Goal: Task Accomplishment & Management: Complete application form

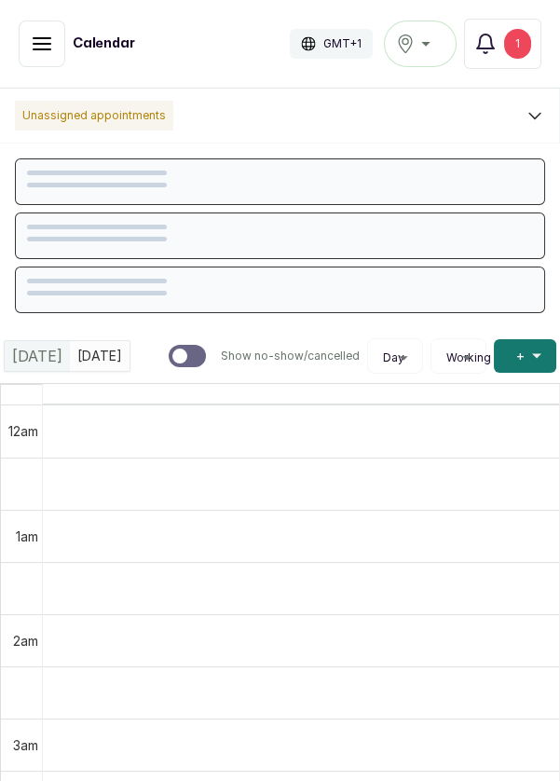
click at [36, 34] on icon "button" at bounding box center [42, 44] width 22 height 22
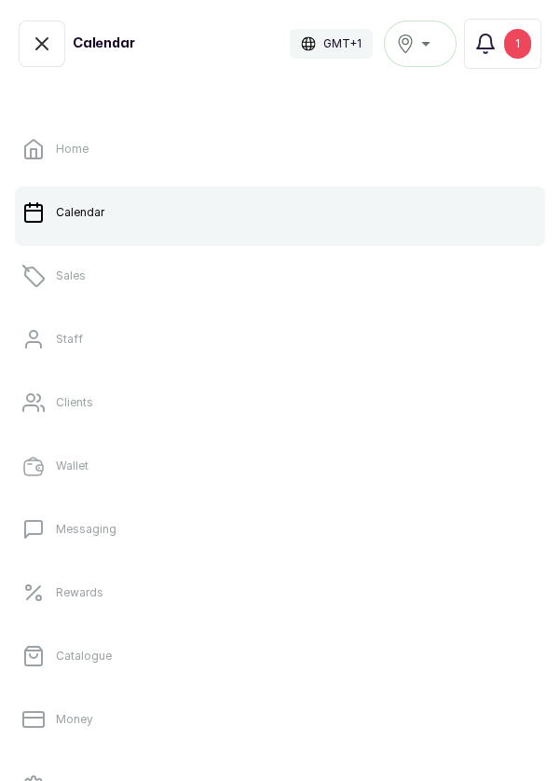
scroll to position [627, 0]
click at [90, 283] on link "Sales" at bounding box center [280, 276] width 530 height 52
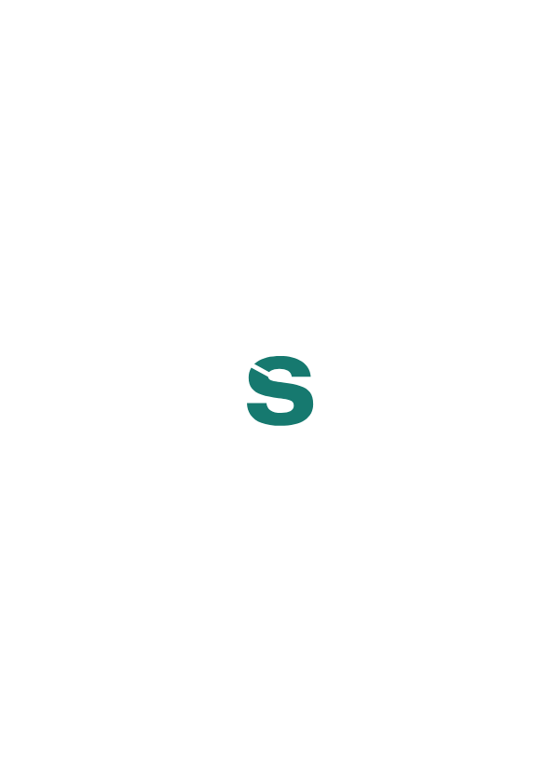
scroll to position [70, 0]
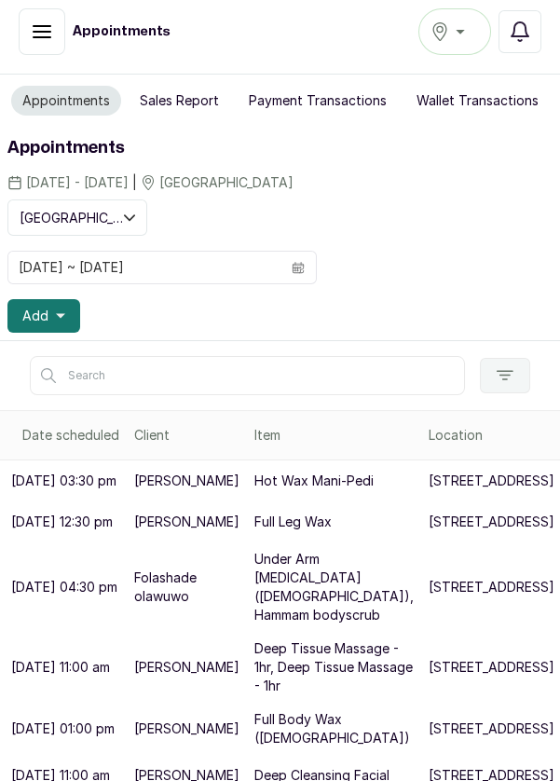
click at [70, 299] on button "Add" at bounding box center [43, 316] width 73 height 34
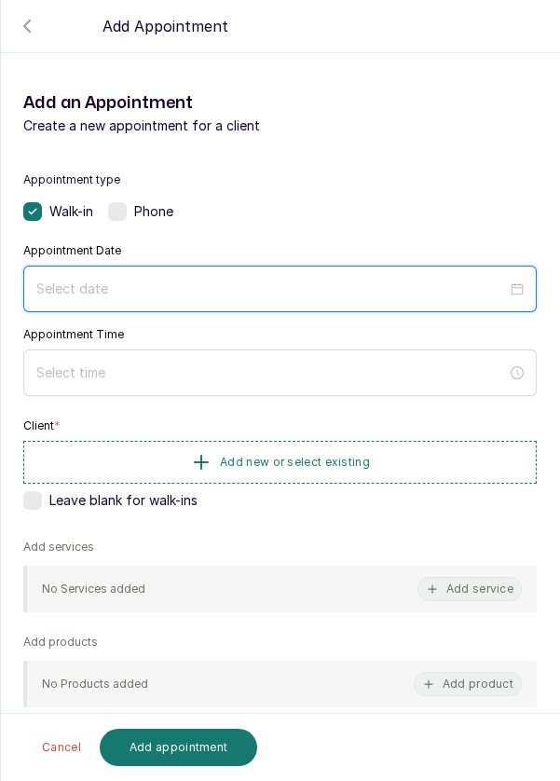
click at [240, 288] on input at bounding box center [271, 289] width 471 height 21
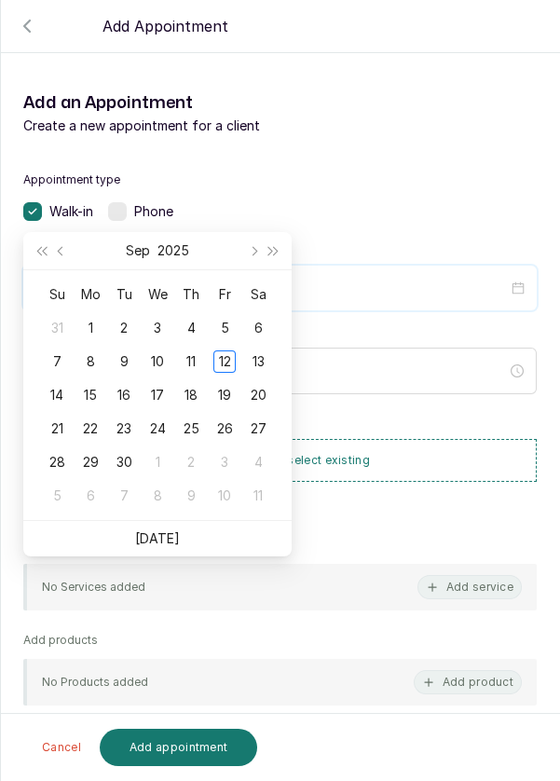
scroll to position [140, 0]
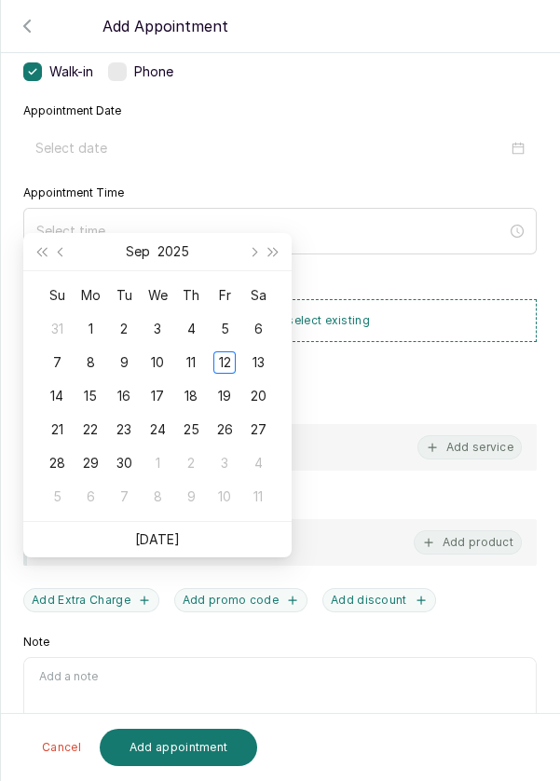
click at [274, 346] on td "13" at bounding box center [258, 363] width 34 height 34
type input "[DATE]"
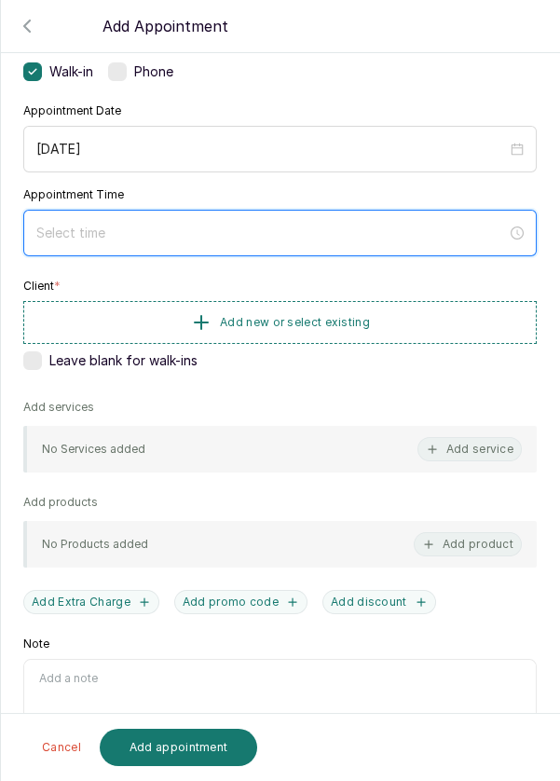
click at [303, 228] on input at bounding box center [271, 233] width 471 height 21
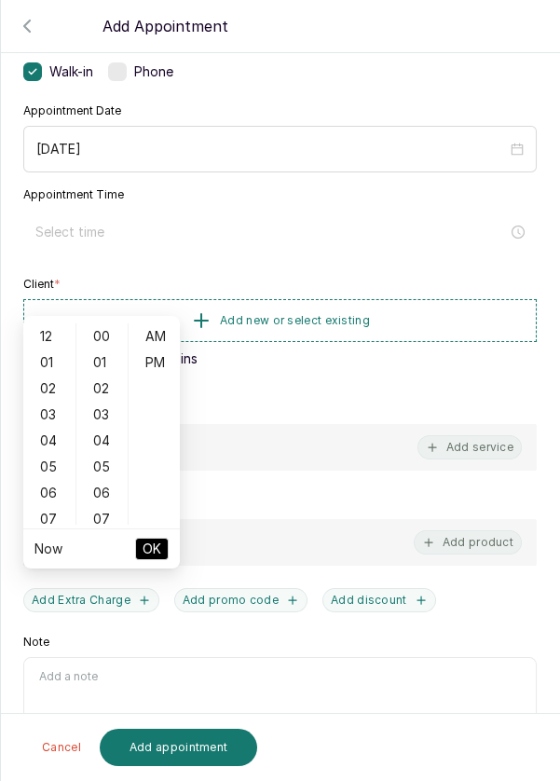
click at [50, 402] on div "03" at bounding box center [49, 415] width 45 height 26
click at [158, 350] on div "PM" at bounding box center [154, 363] width 45 height 26
type input "3:00 pm"
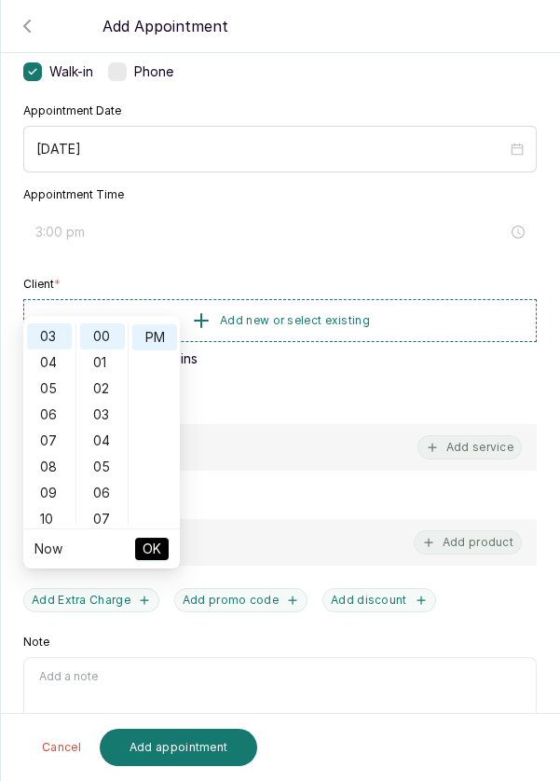
click at [163, 538] on button "OK" at bounding box center [152, 549] width 34 height 22
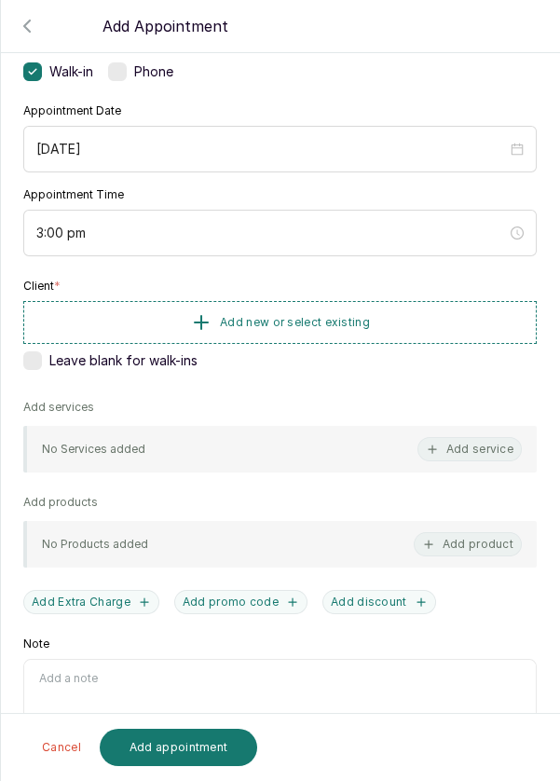
click at [412, 326] on button "Add new or select existing" at bounding box center [280, 322] width 514 height 43
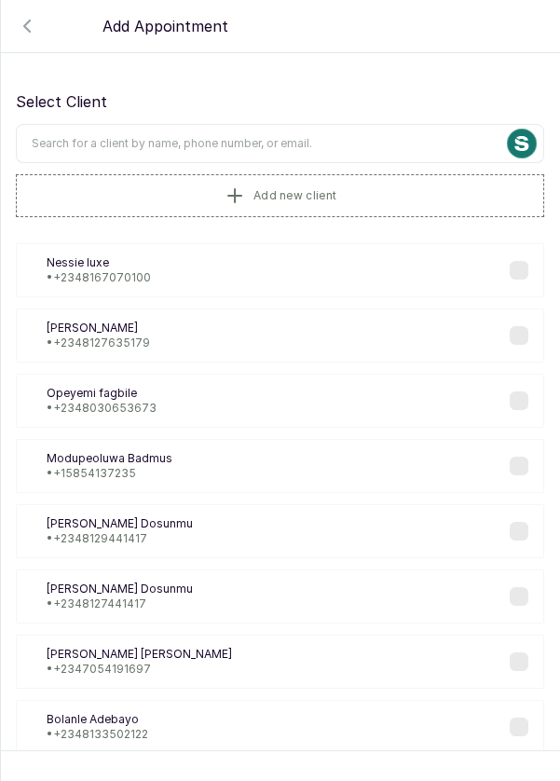
scroll to position [21, 0]
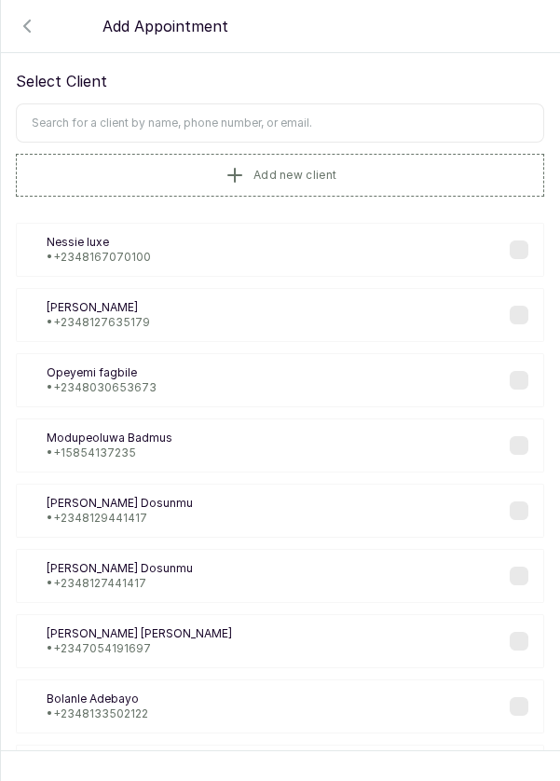
click at [377, 120] on input "text" at bounding box center [280, 122] width 528 height 39
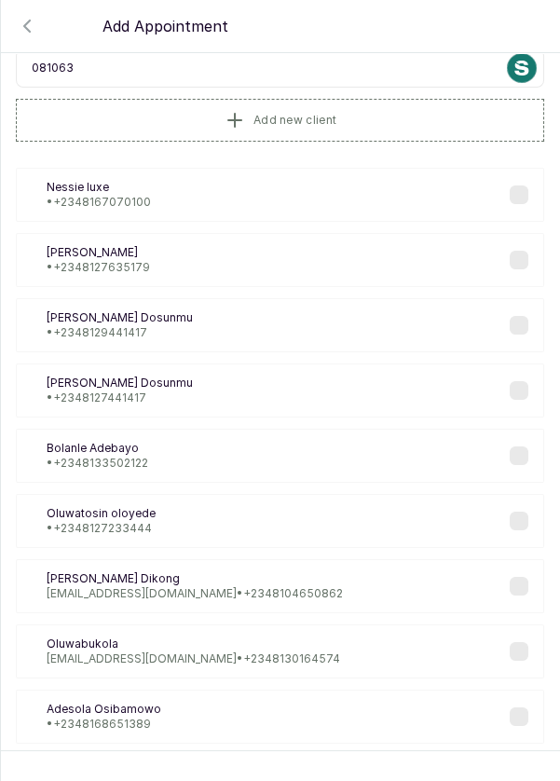
scroll to position [0, 0]
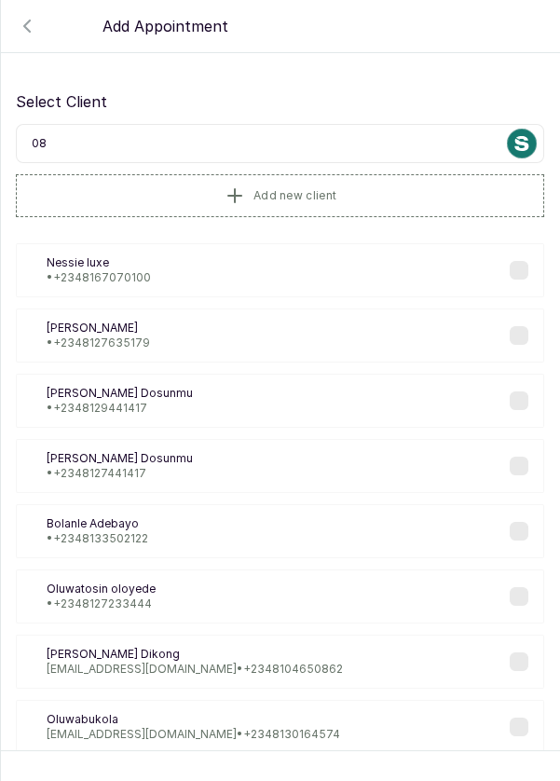
type input "0"
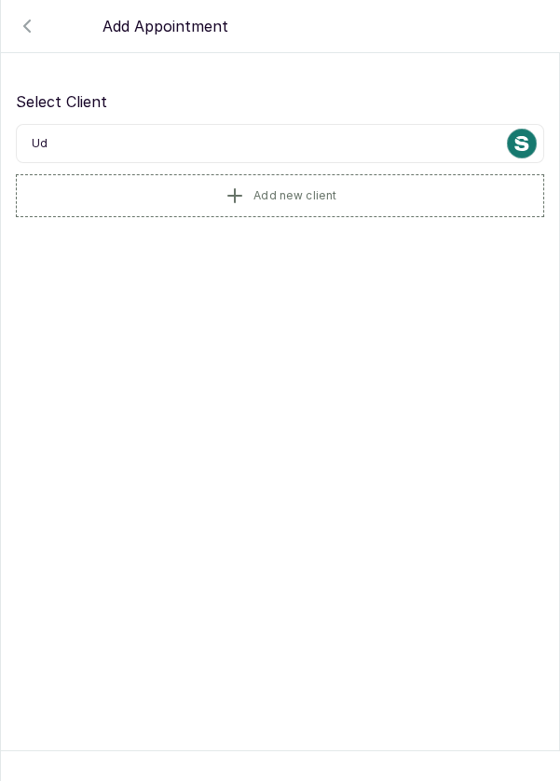
type input "U"
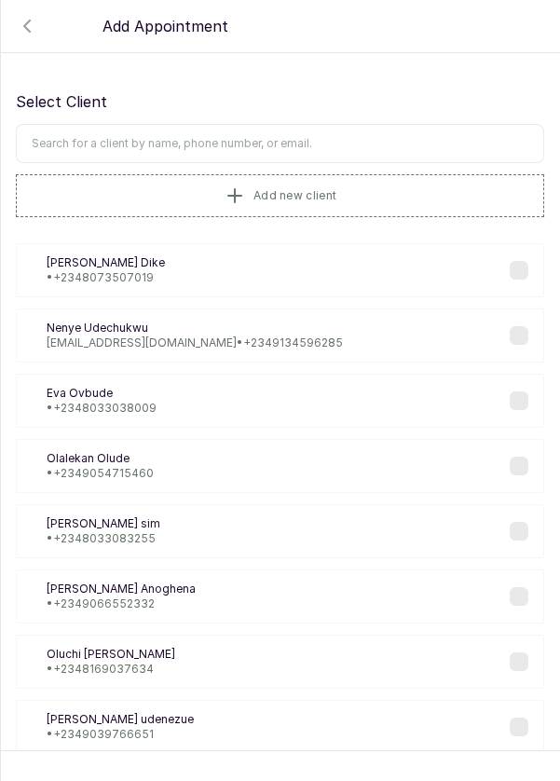
click at [388, 191] on button "Add new client" at bounding box center [280, 195] width 528 height 43
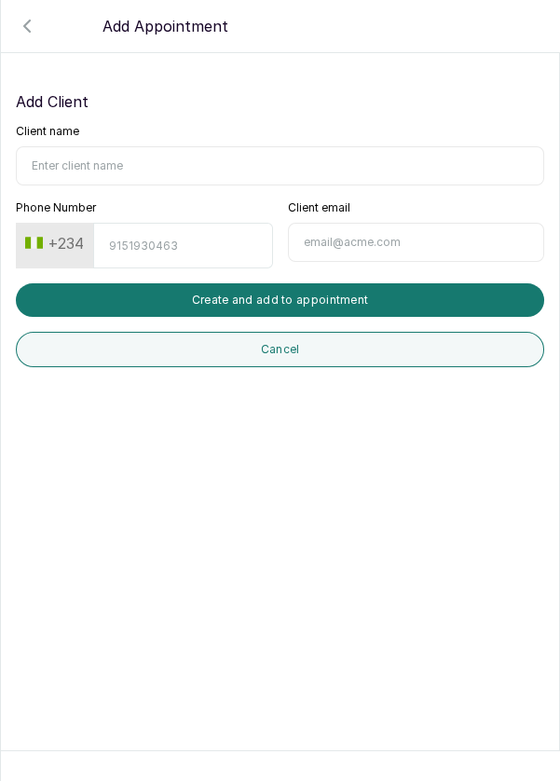
click at [159, 149] on input "Client name" at bounding box center [280, 165] width 528 height 39
type input "Udoeze chioma"
click at [171, 243] on input "Phone Number" at bounding box center [182, 246] width 179 height 46
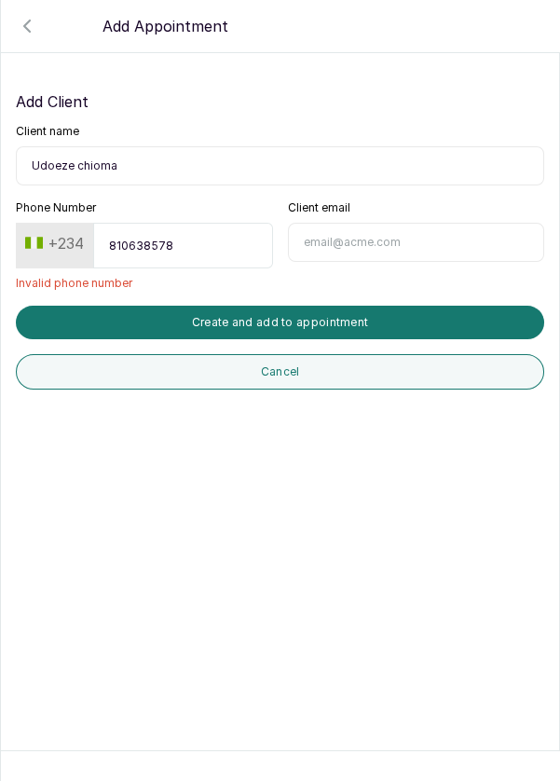
type input "8106385785"
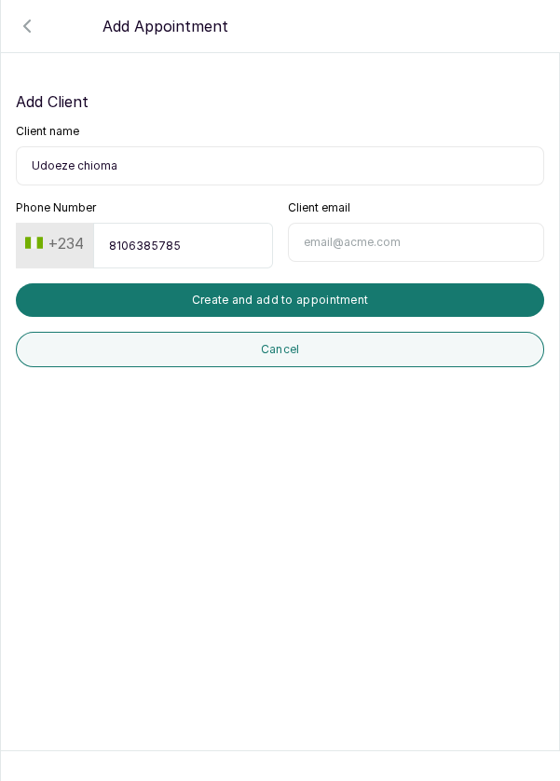
click at [350, 300] on button "Create and add to appointment" at bounding box center [280, 300] width 528 height 34
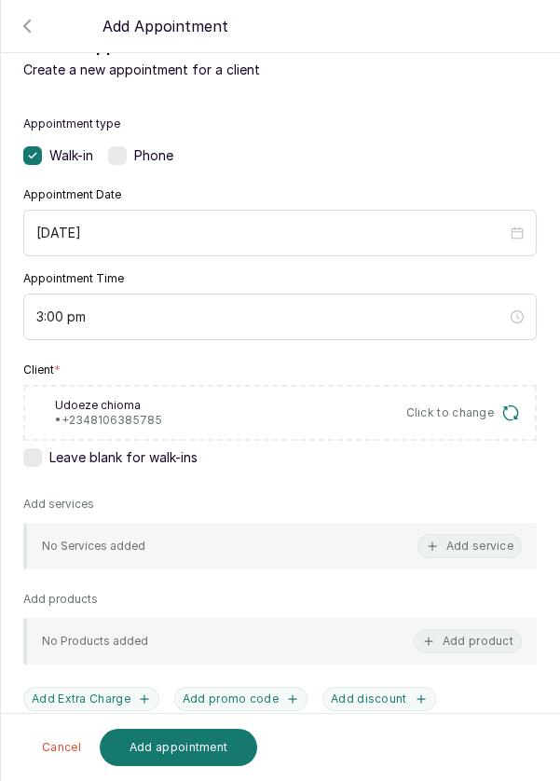
scroll to position [103, 0]
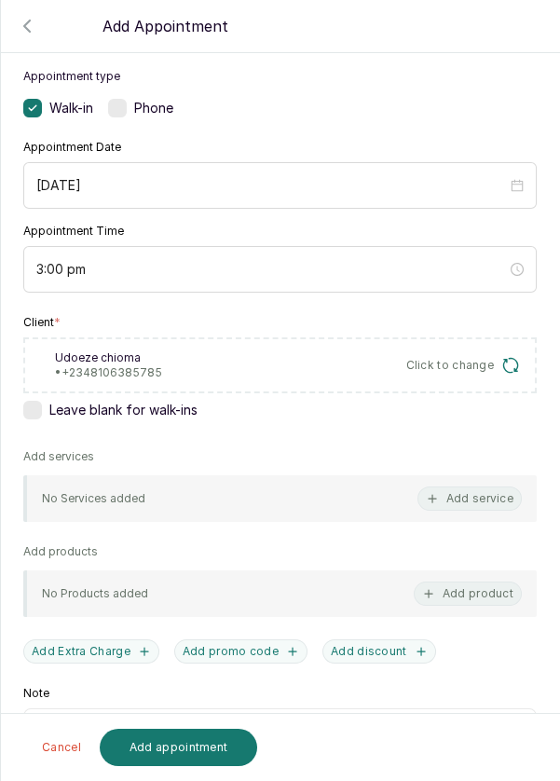
click at [475, 495] on button "Add service" at bounding box center [470, 499] width 104 height 24
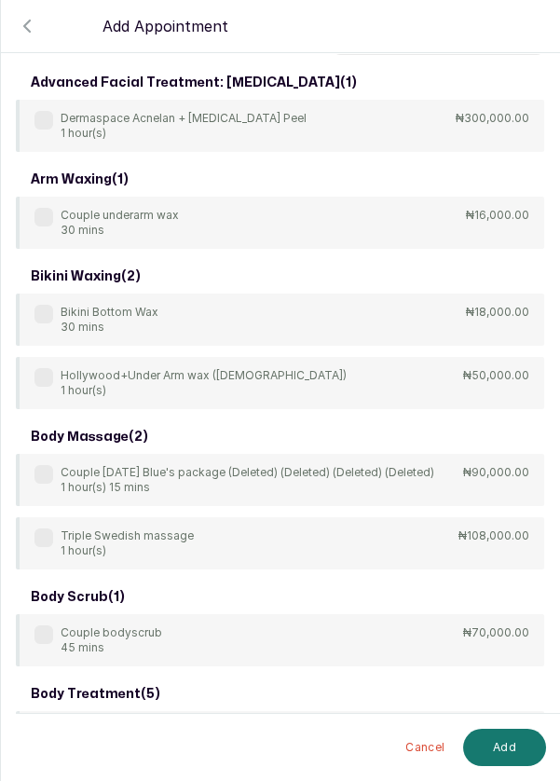
scroll to position [0, 0]
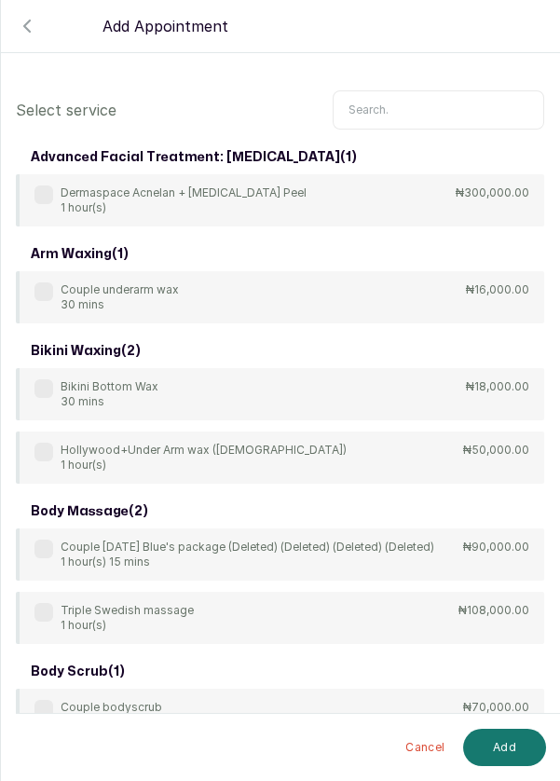
click at [421, 103] on input "text" at bounding box center [439, 109] width 212 height 39
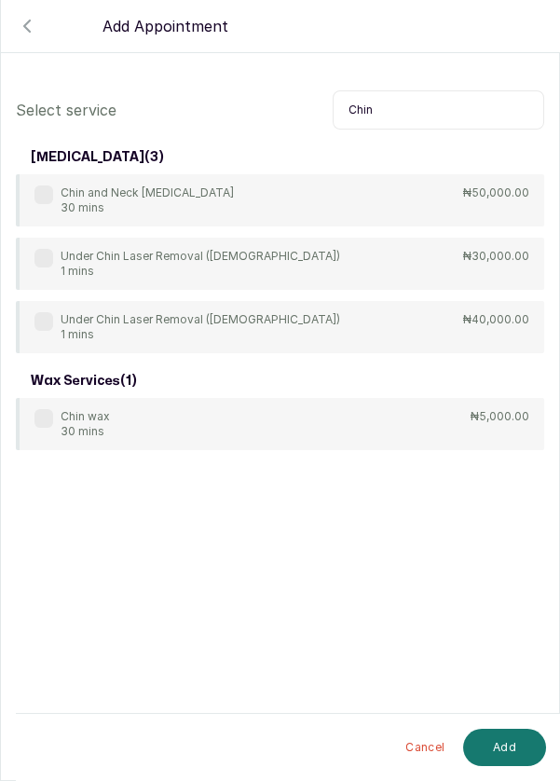
type input "Chin"
click at [36, 259] on label at bounding box center [43, 258] width 19 height 19
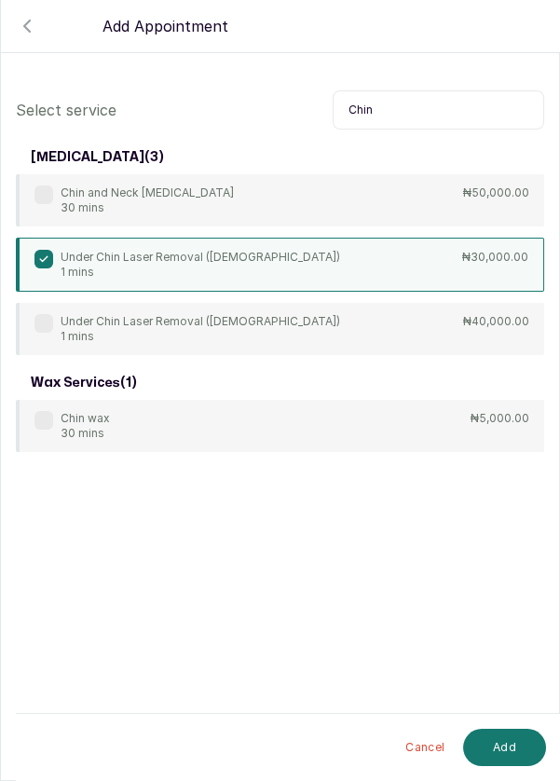
click at [510, 754] on button "Add" at bounding box center [504, 747] width 83 height 37
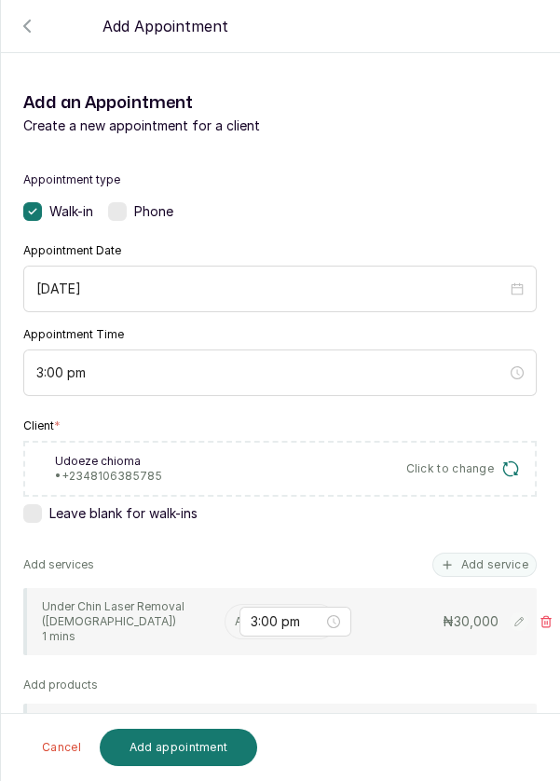
click at [235, 619] on input "text" at bounding box center [236, 621] width 3 height 13
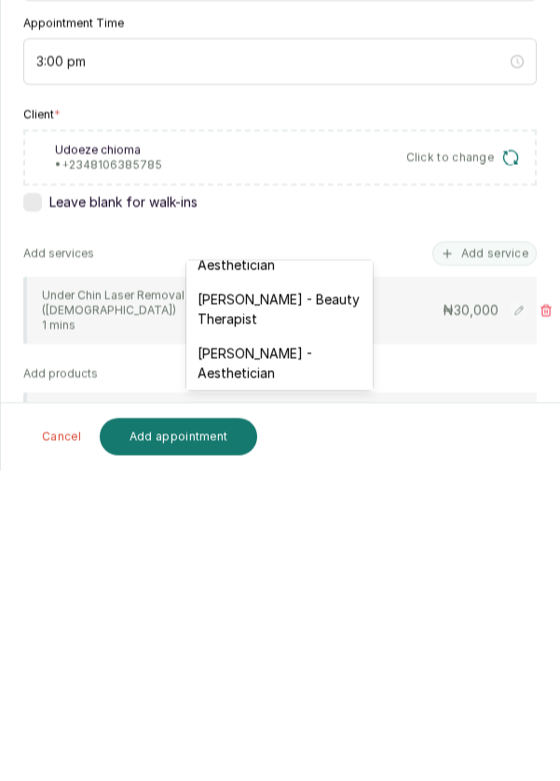
scroll to position [522, 0]
click at [283, 648] on div "Franca Ebuzome - Aesthetician" at bounding box center [279, 675] width 186 height 54
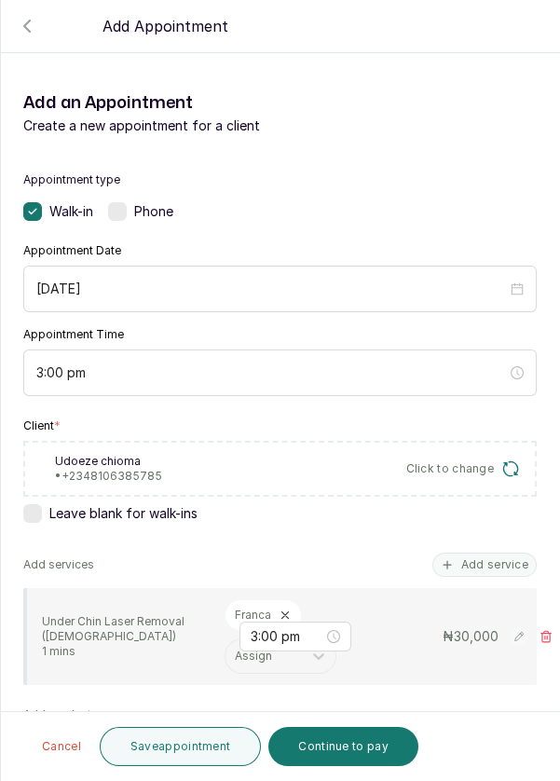
click at [177, 747] on button "Save appointment" at bounding box center [181, 746] width 162 height 39
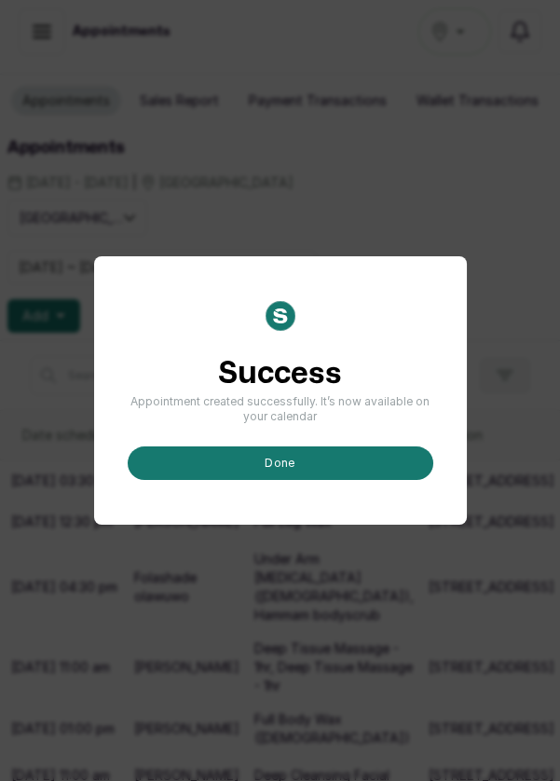
click at [309, 480] on button "done" at bounding box center [281, 463] width 306 height 34
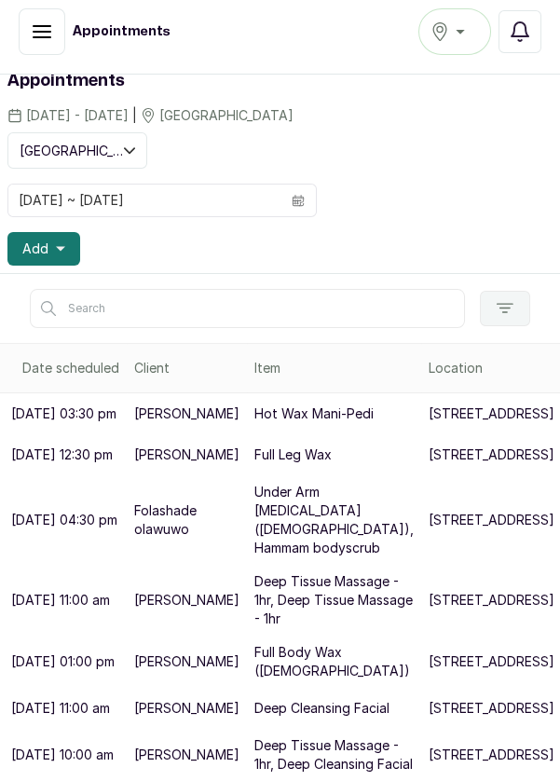
scroll to position [0, 0]
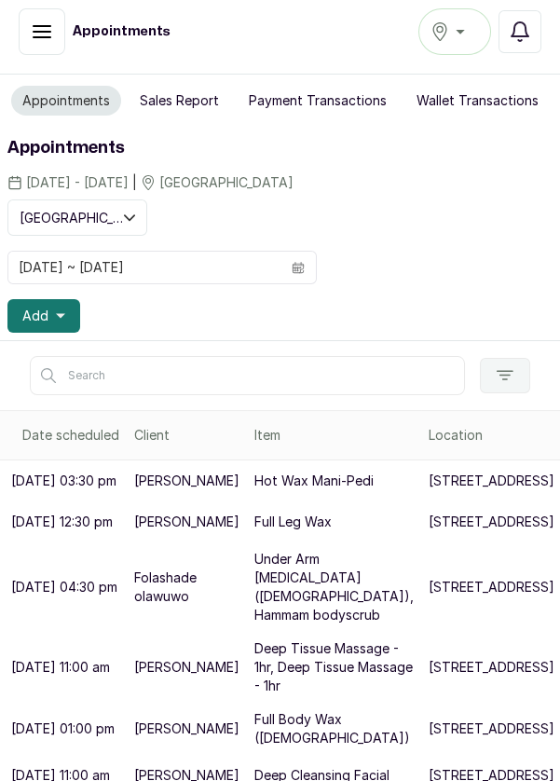
click at [313, 252] on span at bounding box center [298, 268] width 35 height 32
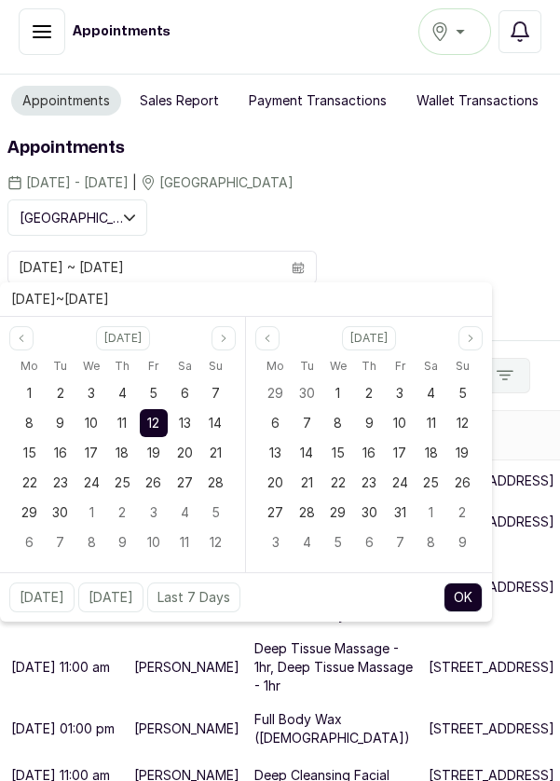
click at [190, 415] on span "13" at bounding box center [185, 423] width 12 height 16
click at [190, 409] on div "13" at bounding box center [185, 423] width 28 height 28
click at [461, 583] on button "OK" at bounding box center [463, 598] width 39 height 30
type input "13/09/2025 ~ 13/09/2025"
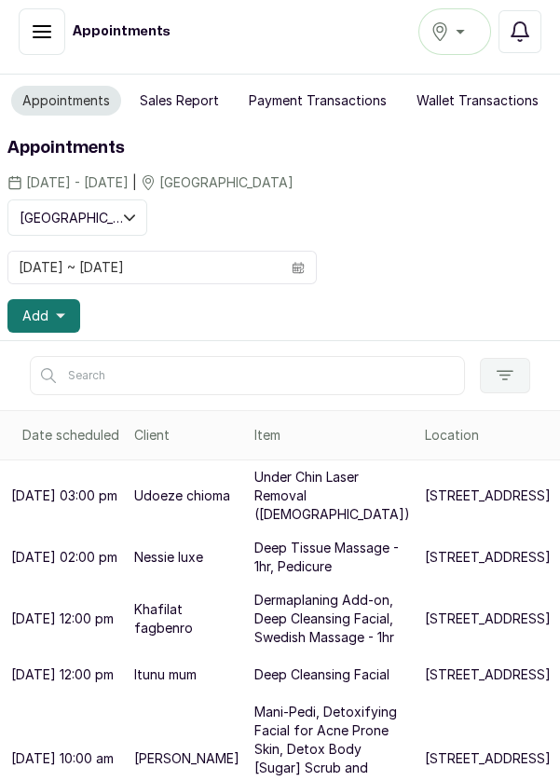
click at [71, 299] on button "Add" at bounding box center [43, 316] width 73 height 34
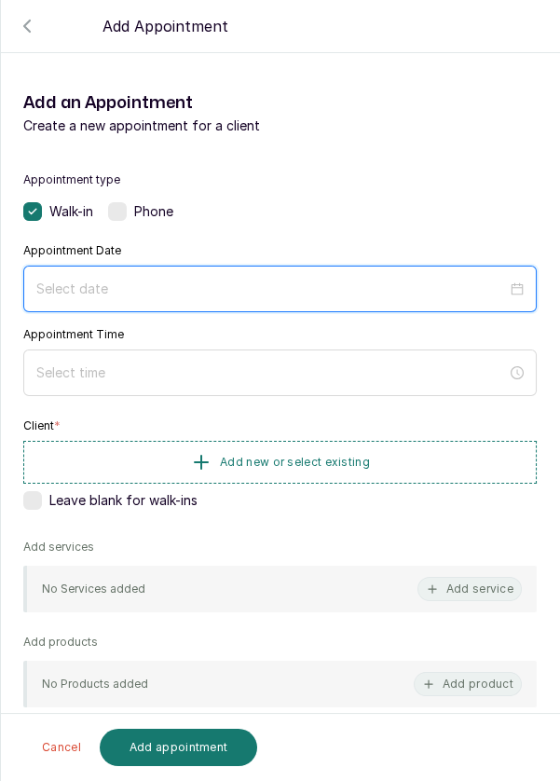
click at [233, 287] on input at bounding box center [271, 289] width 471 height 21
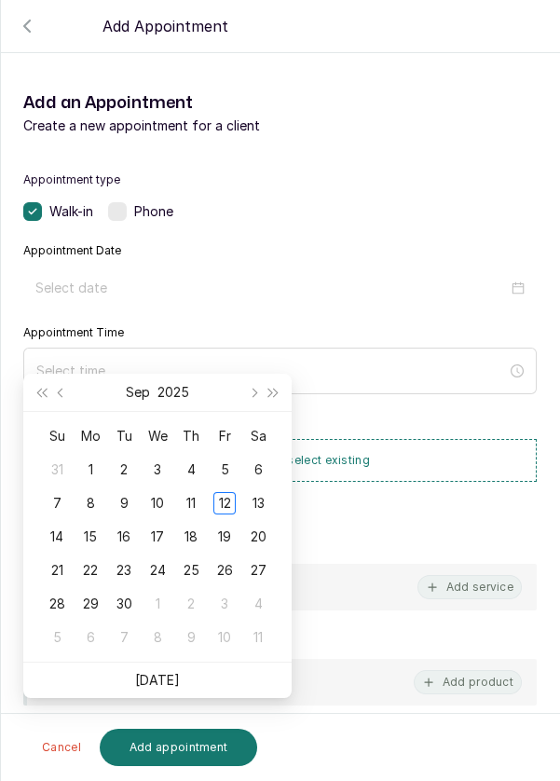
click at [264, 492] on div "13" at bounding box center [258, 503] width 22 height 22
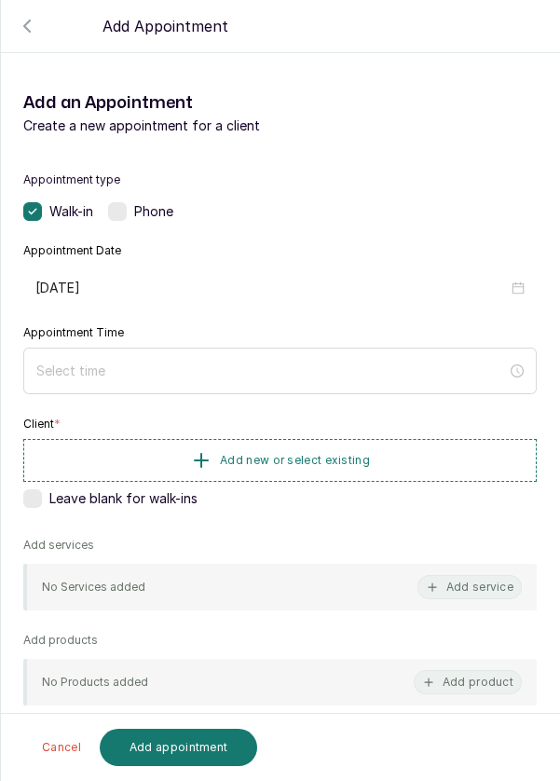
type input "2025/09/13"
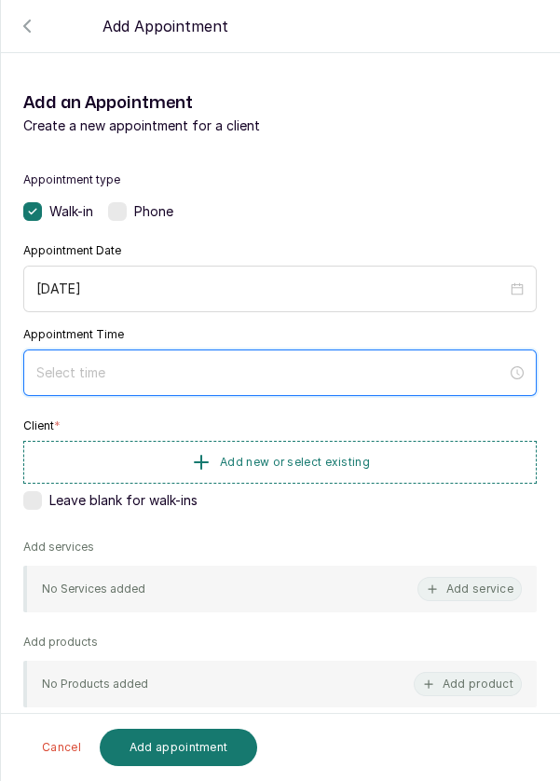
click at [209, 375] on input at bounding box center [271, 373] width 471 height 21
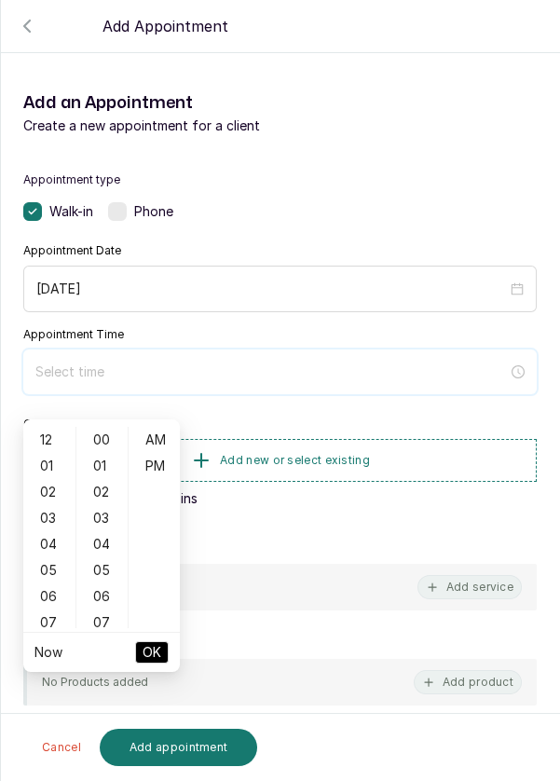
scroll to position [150, 0]
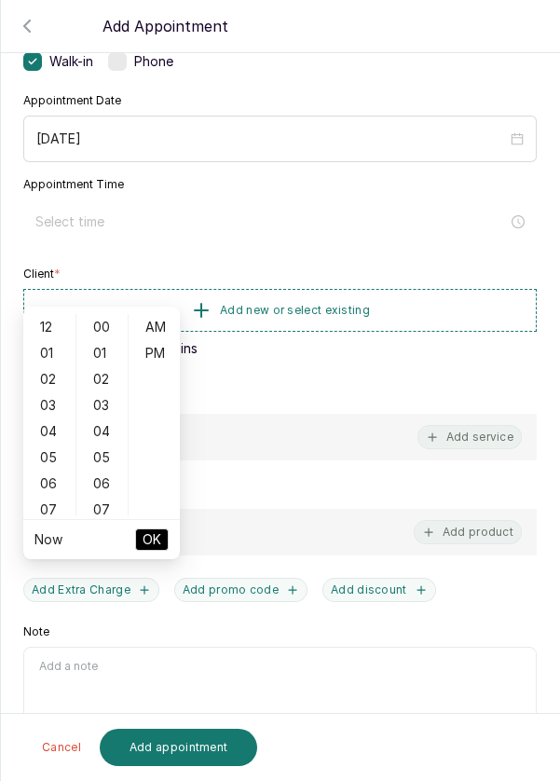
click at [52, 418] on div "04" at bounding box center [49, 431] width 45 height 26
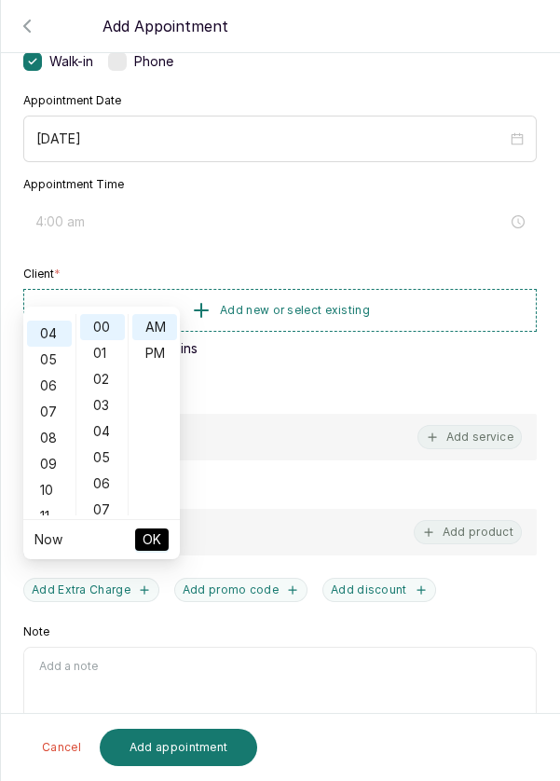
scroll to position [103, 0]
click at [171, 340] on div "PM" at bounding box center [154, 353] width 45 height 26
type input "4:00 pm"
click at [155, 522] on span "OK" at bounding box center [152, 539] width 19 height 35
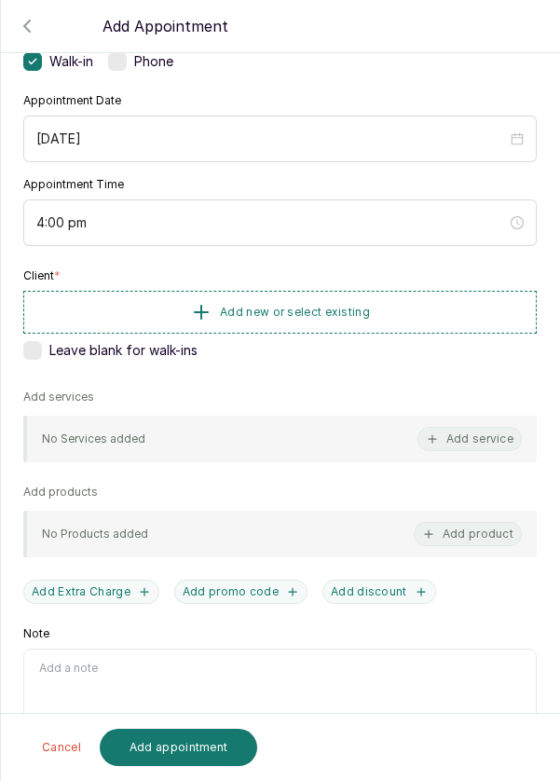
click at [414, 307] on button "Add new or select existing" at bounding box center [280, 312] width 514 height 43
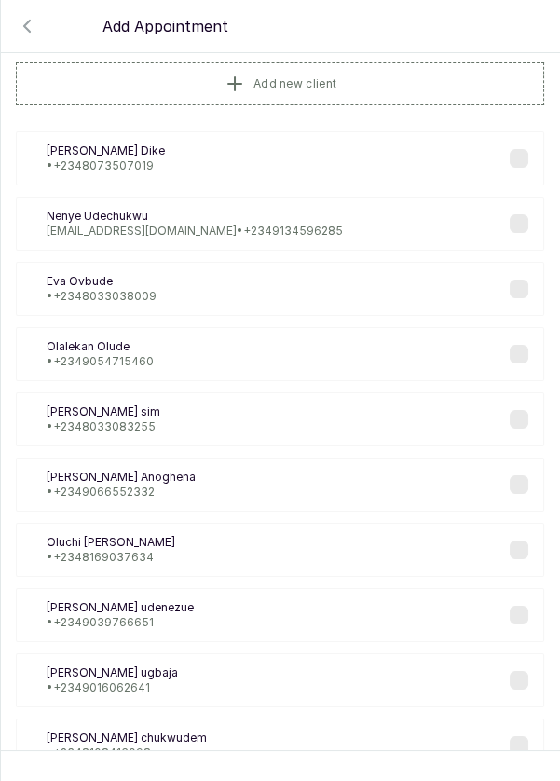
scroll to position [2, 0]
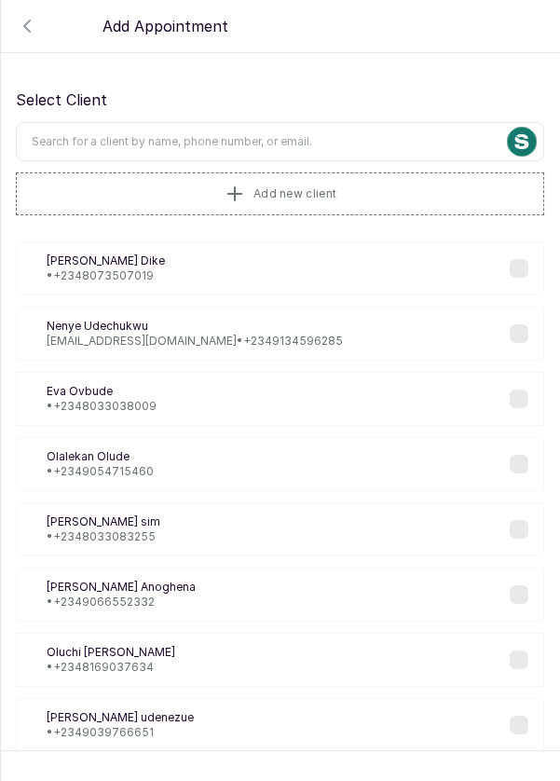
click at [335, 137] on input "text" at bounding box center [280, 141] width 528 height 39
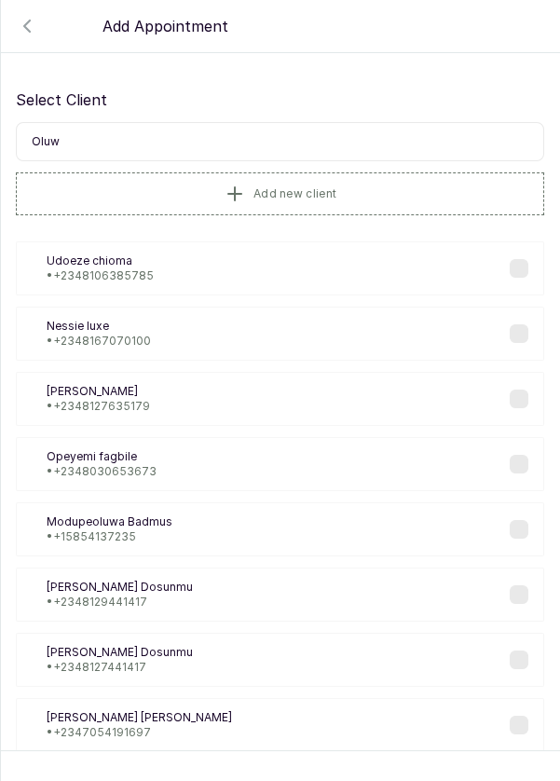
type input "Oluwa"
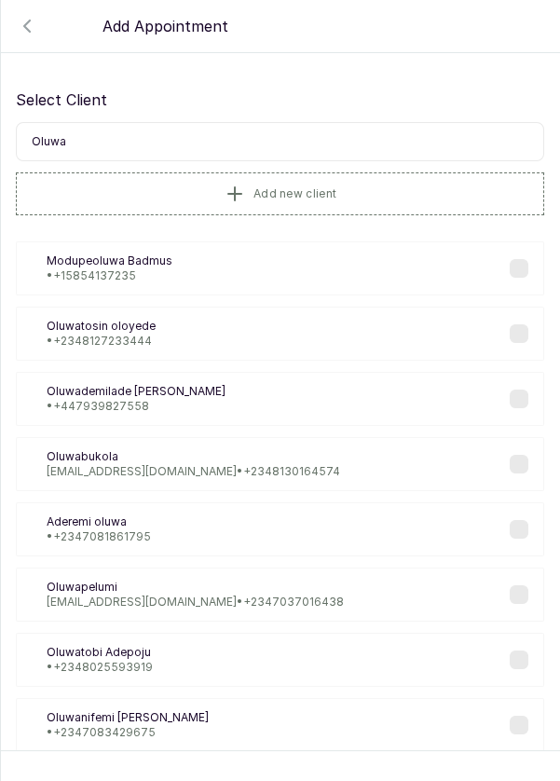
click at [210, 399] on div "Oa Oluwademilade abimbola • +44 7939827558" at bounding box center [280, 399] width 528 height 54
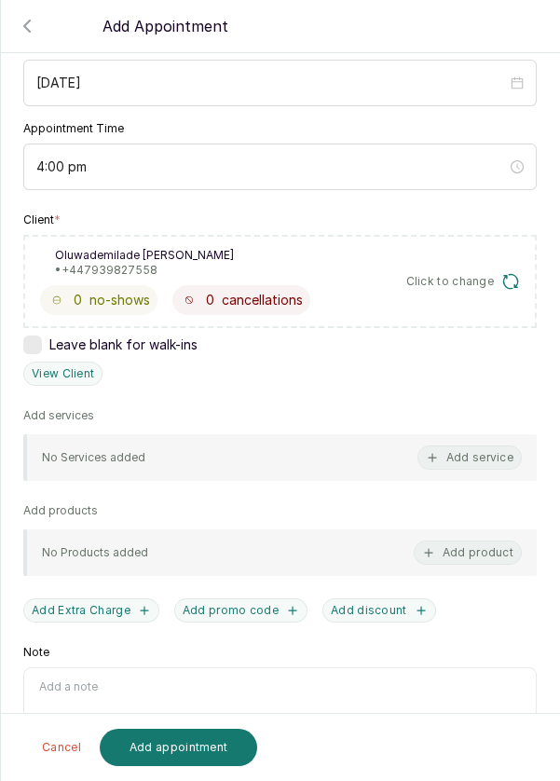
scroll to position [210, 0]
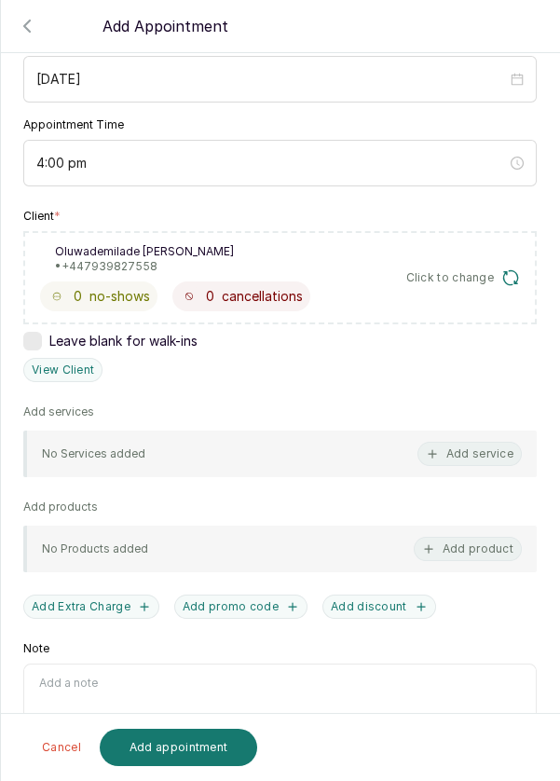
click at [488, 459] on button "Add service" at bounding box center [470, 454] width 104 height 24
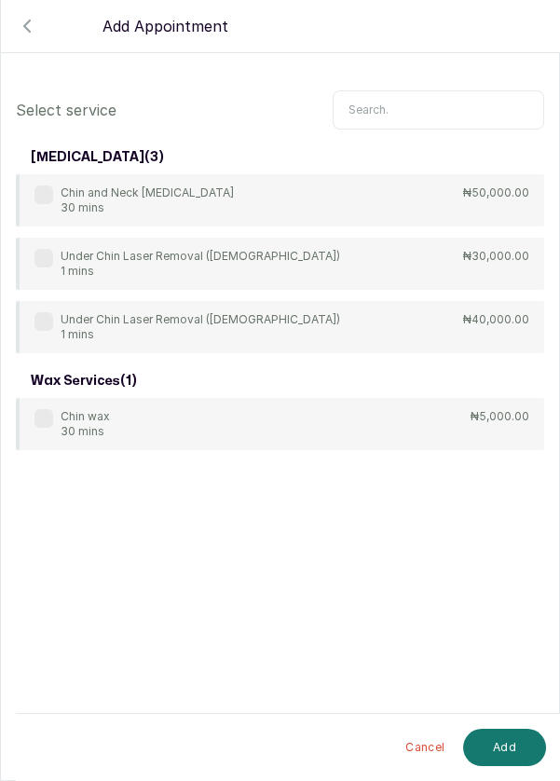
scroll to position [75, 0]
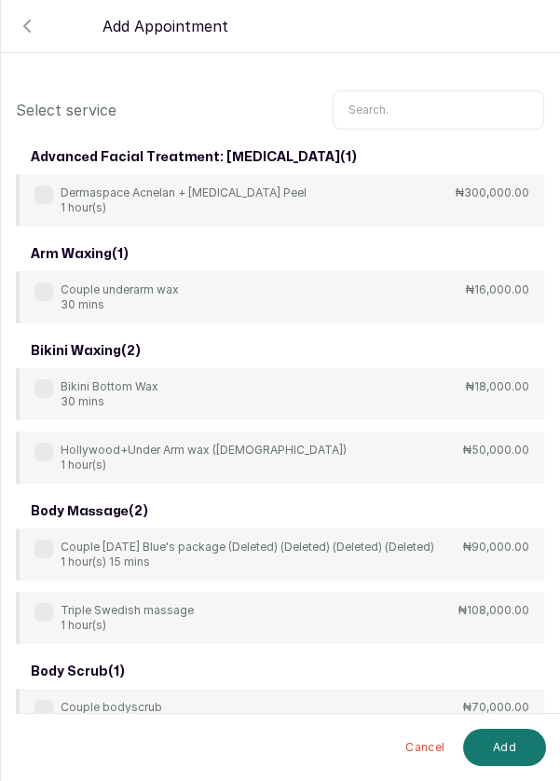
click at [404, 103] on input "text" at bounding box center [439, 109] width 212 height 39
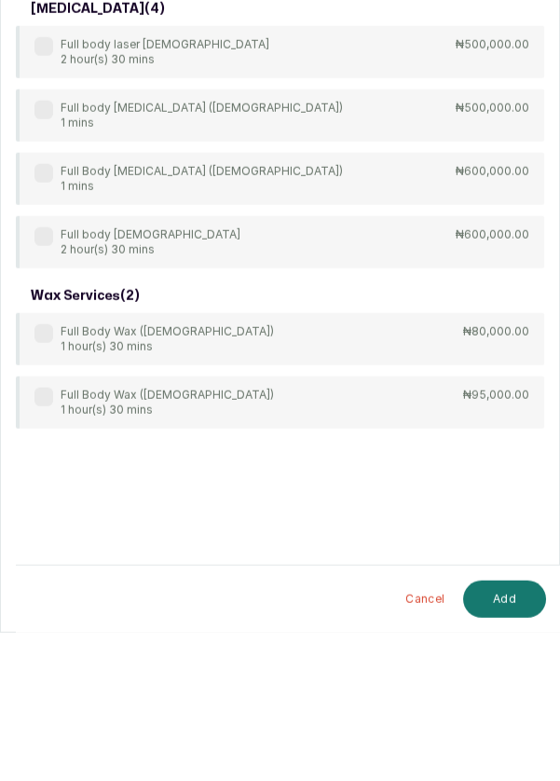
scroll to position [70, 0]
type input "Full body"
click at [51, 481] on label at bounding box center [43, 482] width 19 height 19
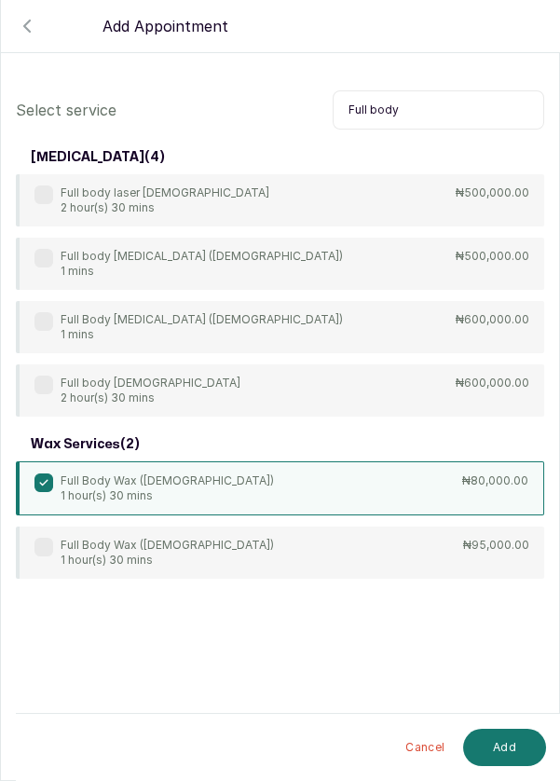
click at [512, 753] on button "Add" at bounding box center [504, 747] width 83 height 37
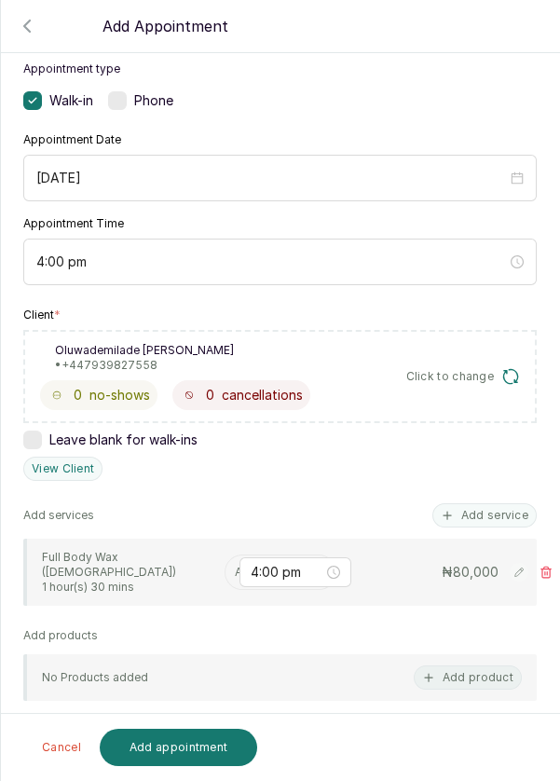
scroll to position [110, 0]
click at [235, 567] on input "text" at bounding box center [236, 573] width 3 height 13
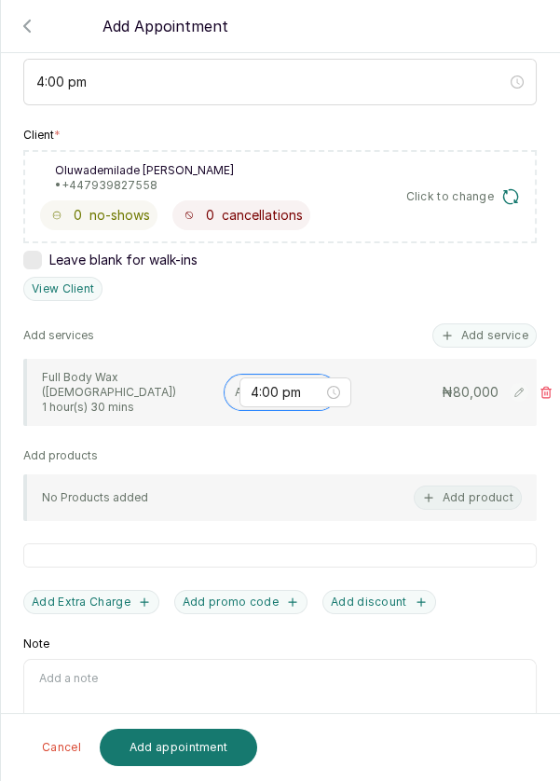
scroll to position [292, 0]
click at [235, 385] on input "text" at bounding box center [236, 391] width 3 height 13
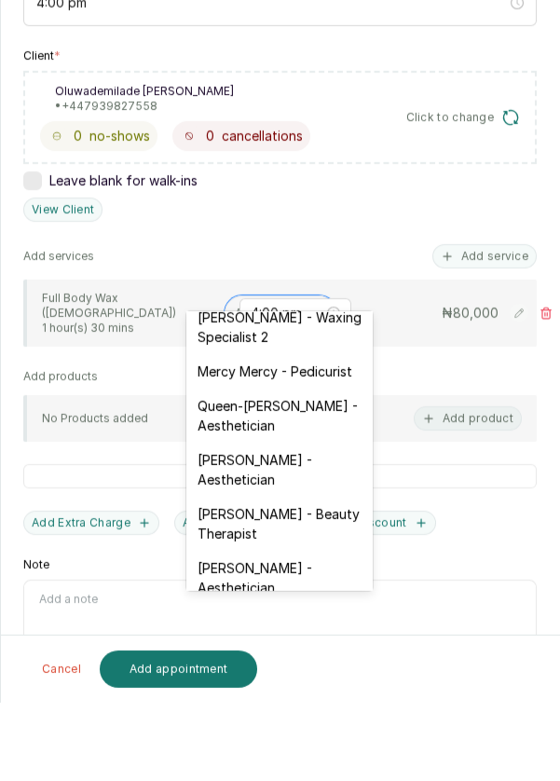
scroll to position [363, 0]
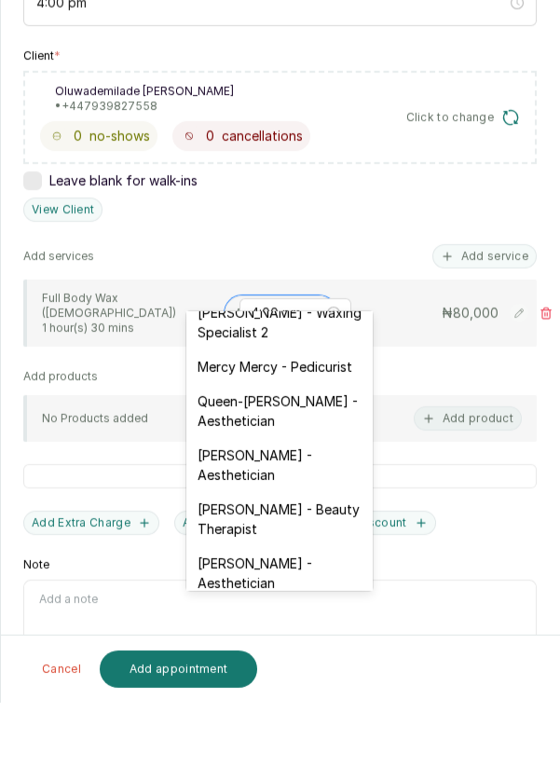
click at [326, 523] on div "Vivian Chukwu - Aesthetician" at bounding box center [279, 543] width 186 height 54
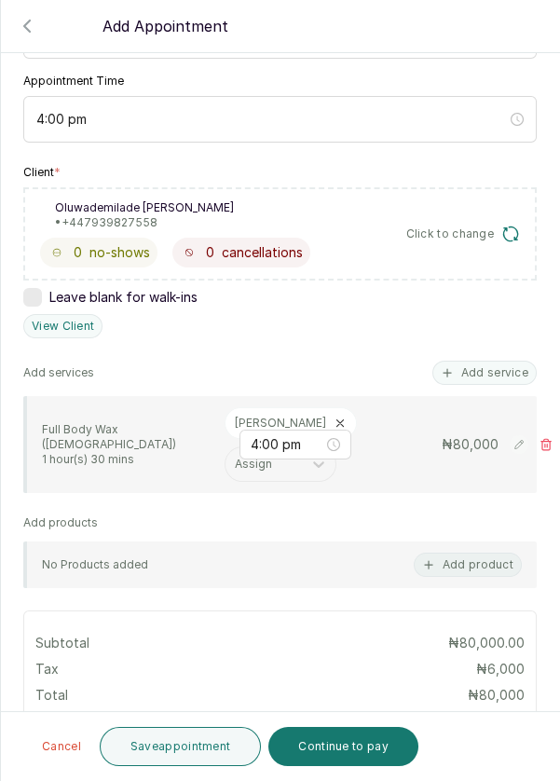
scroll to position [260, 0]
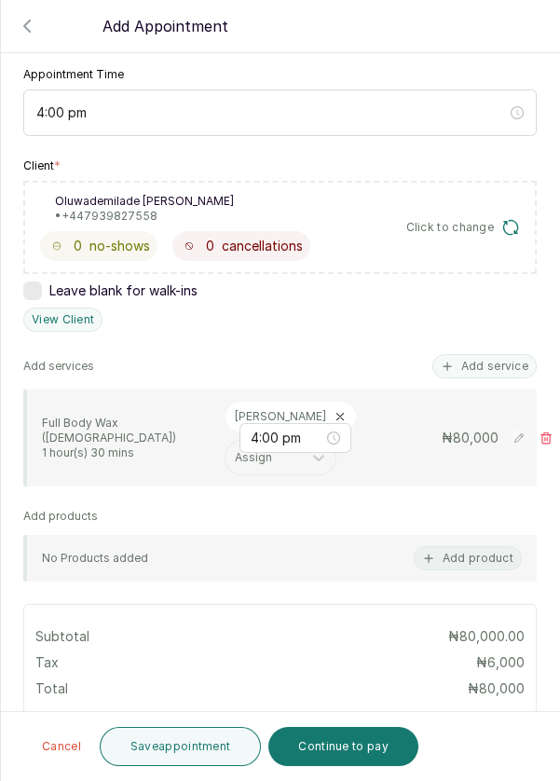
click at [489, 354] on button "Add service" at bounding box center [484, 366] width 104 height 24
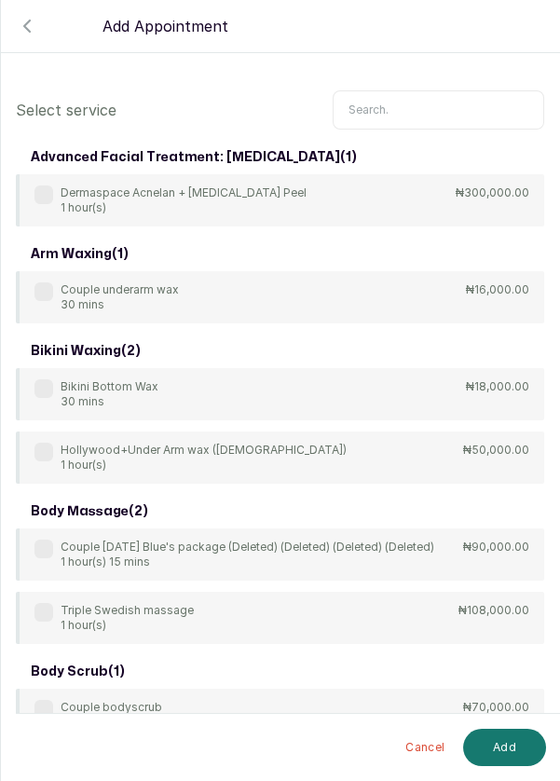
scroll to position [0, 0]
click at [446, 103] on input "text" at bounding box center [439, 109] width 212 height 39
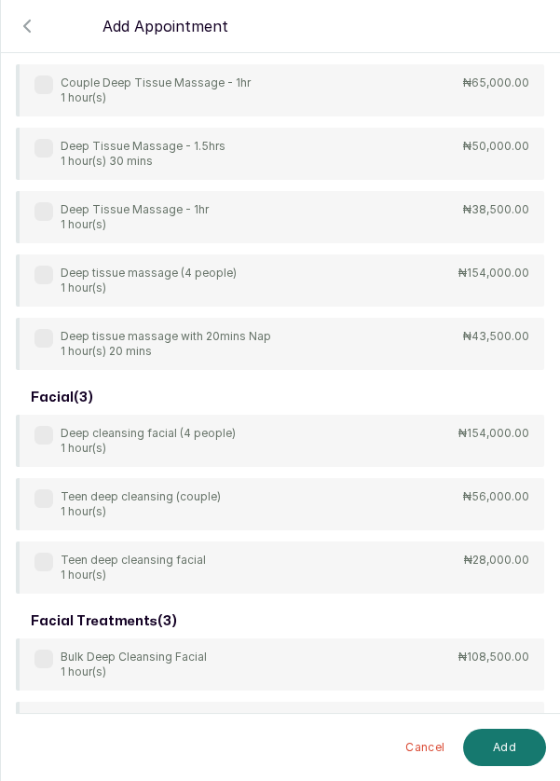
scroll to position [365, 0]
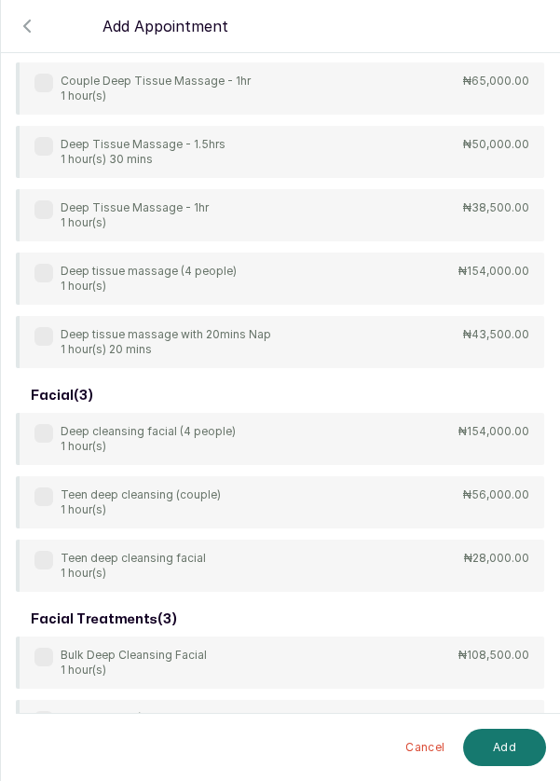
type input "Deep"
click at [50, 211] on div "4Hands Deep Tissue Massage 45 mins ₦55,000.00 Bulk 4hands Deep Tissue Massage (…" at bounding box center [280, 88] width 528 height 559
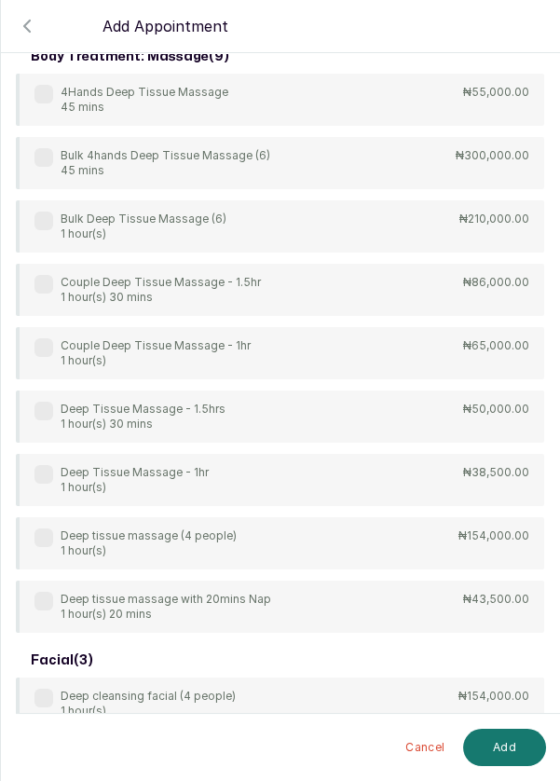
click at [34, 473] on label at bounding box center [43, 474] width 19 height 19
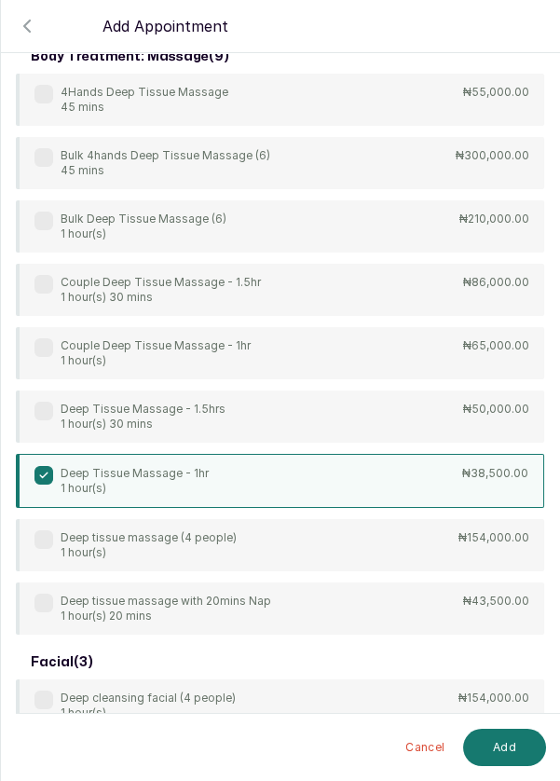
click at [511, 753] on button "Add" at bounding box center [504, 747] width 83 height 37
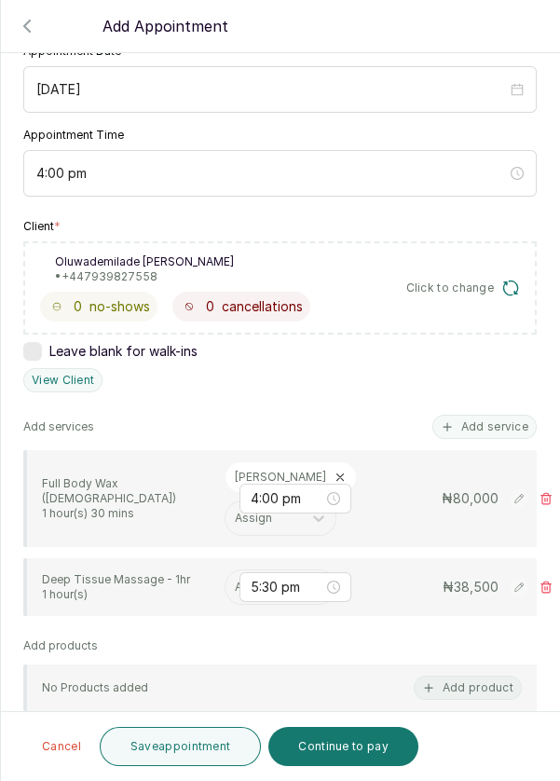
scroll to position [242, 0]
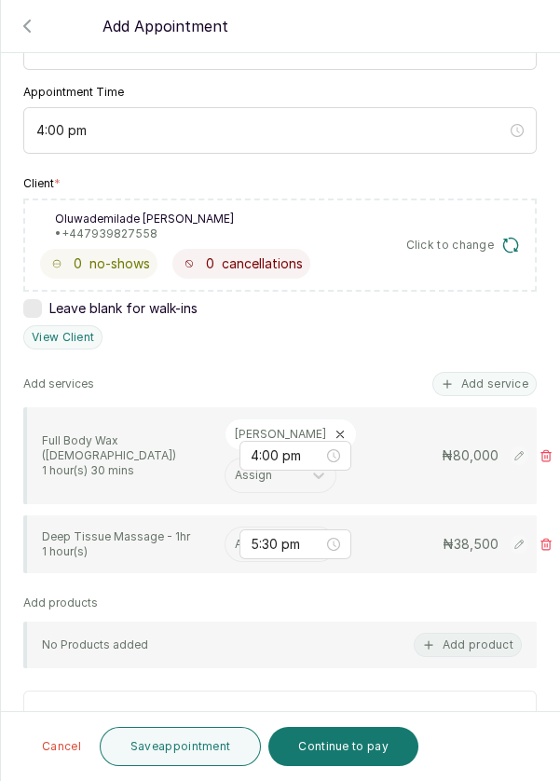
click at [236, 540] on input "text" at bounding box center [236, 544] width 3 height 13
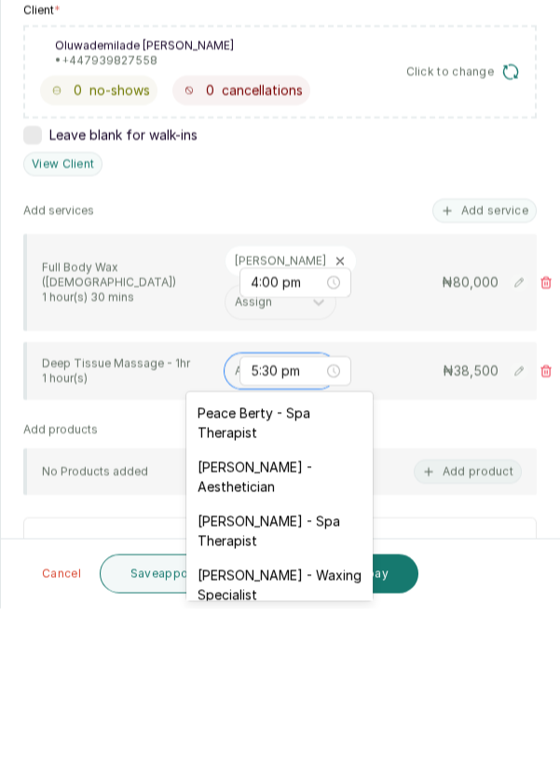
scroll to position [70, 0]
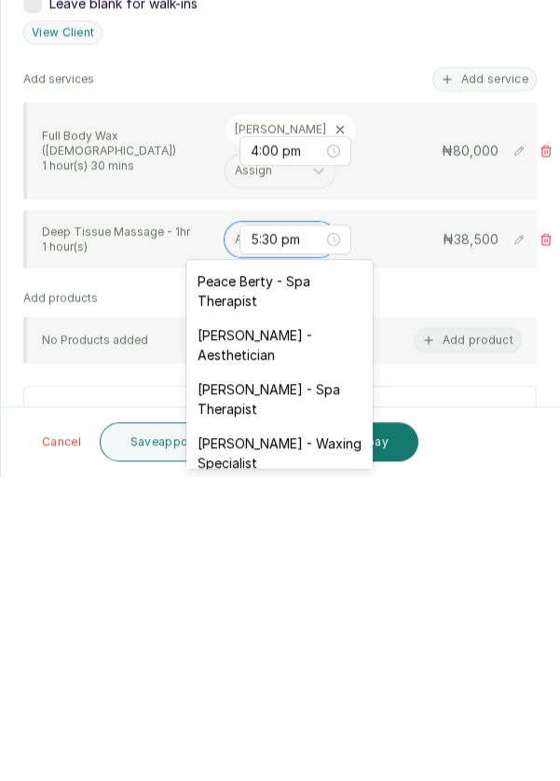
click at [312, 593] on div "Peace Berty - Spa Therapist" at bounding box center [279, 596] width 186 height 54
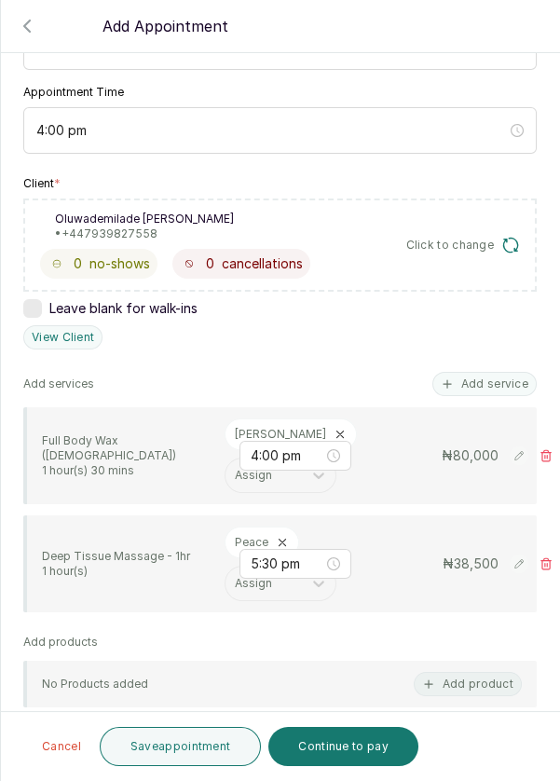
click at [492, 381] on button "Add service" at bounding box center [484, 384] width 104 height 24
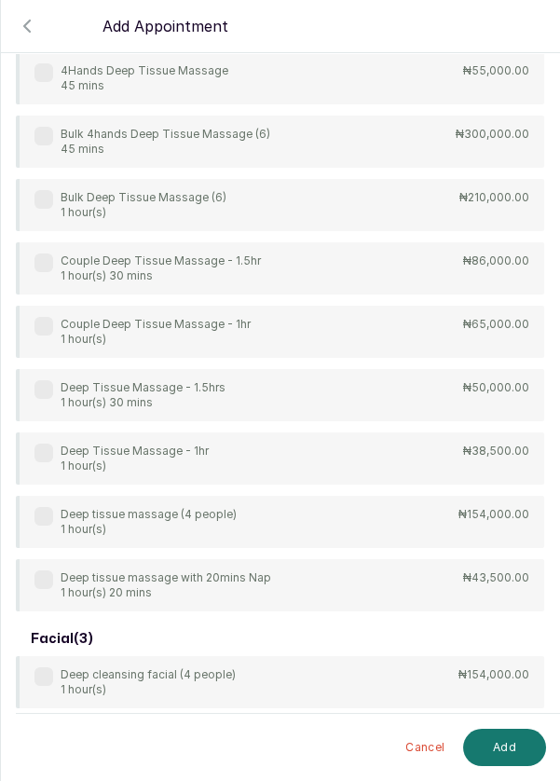
scroll to position [75, 0]
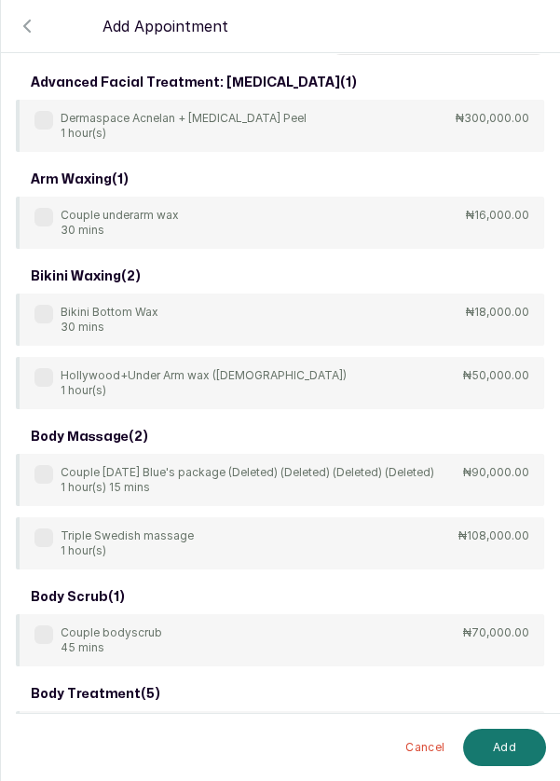
click at [429, 55] on input "text" at bounding box center [439, 35] width 212 height 39
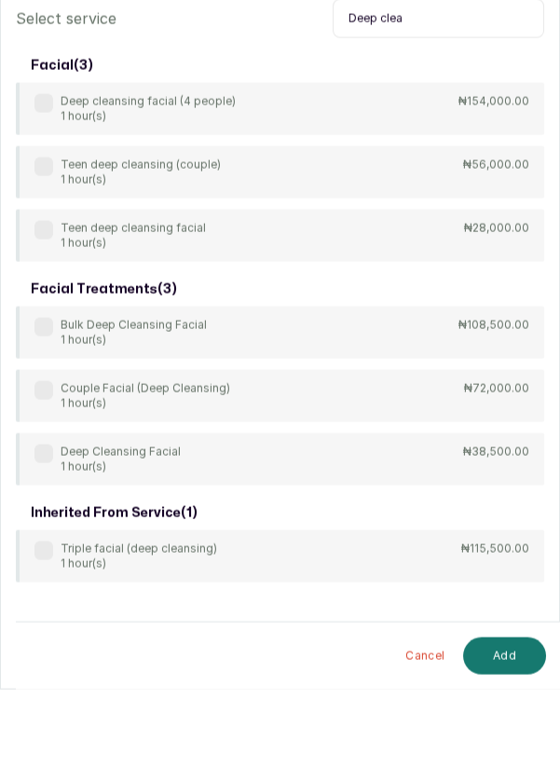
scroll to position [70, 0]
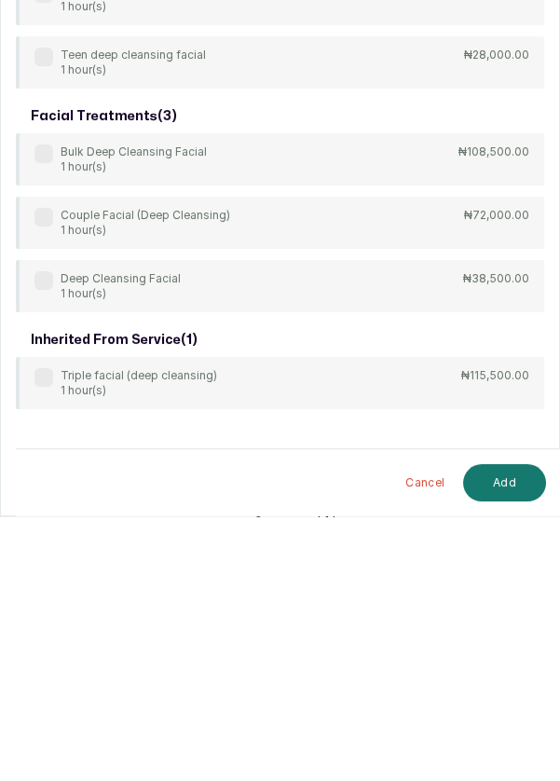
type input "Deep clea"
click at [48, 540] on label at bounding box center [43, 545] width 19 height 19
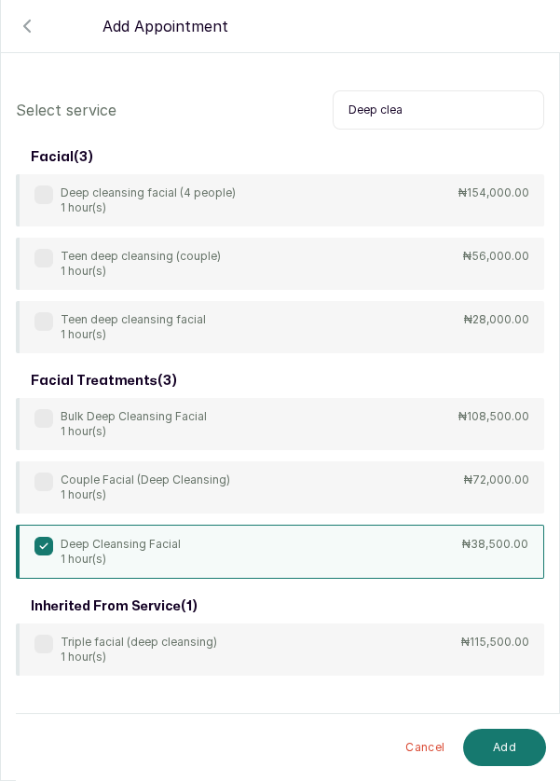
click at [492, 752] on button "Add" at bounding box center [504, 747] width 83 height 37
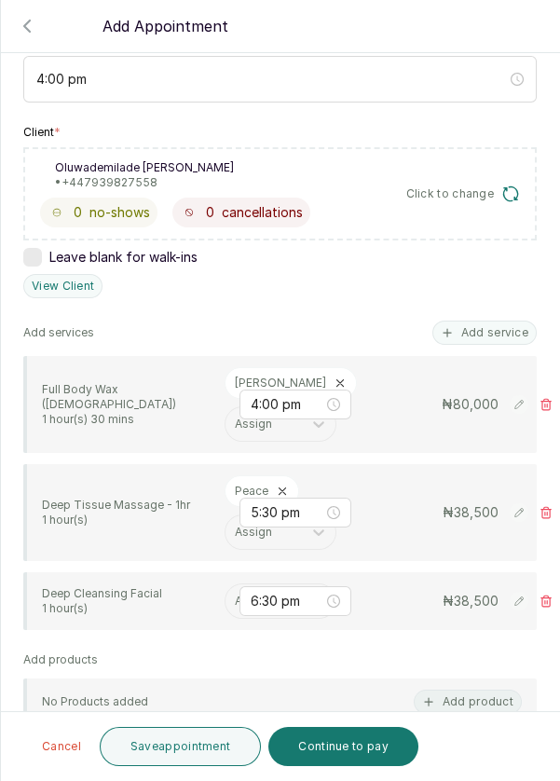
scroll to position [308, 0]
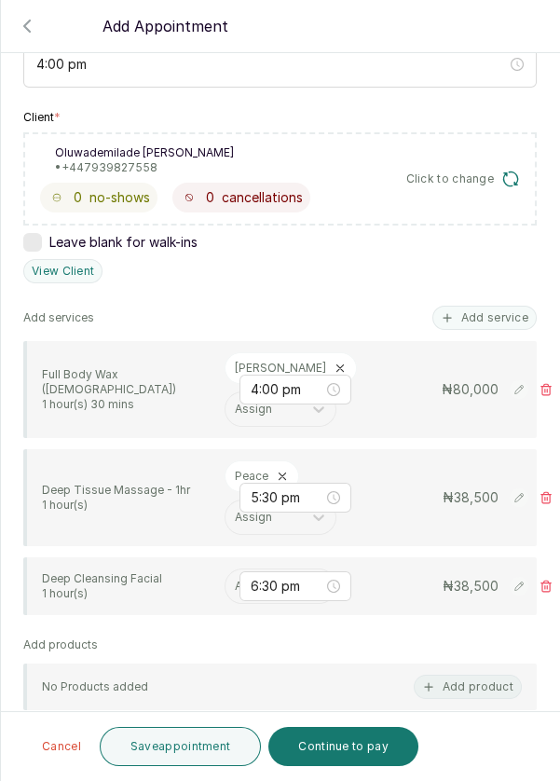
click at [235, 581] on input "text" at bounding box center [236, 586] width 3 height 13
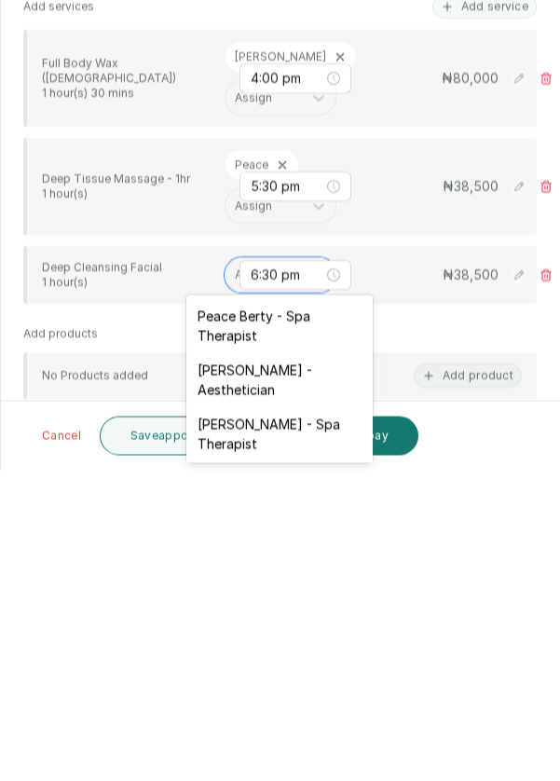
scroll to position [35, 0]
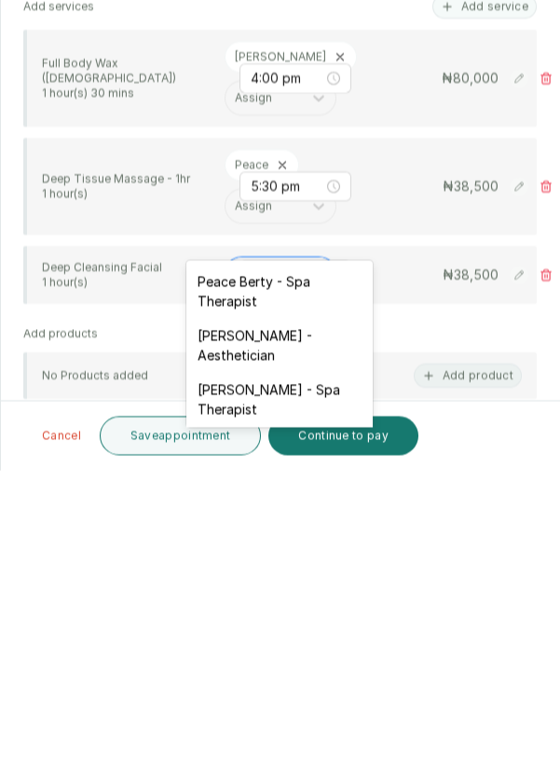
click at [322, 646] on div "Rosemary Amuche - Aesthetician" at bounding box center [279, 656] width 186 height 54
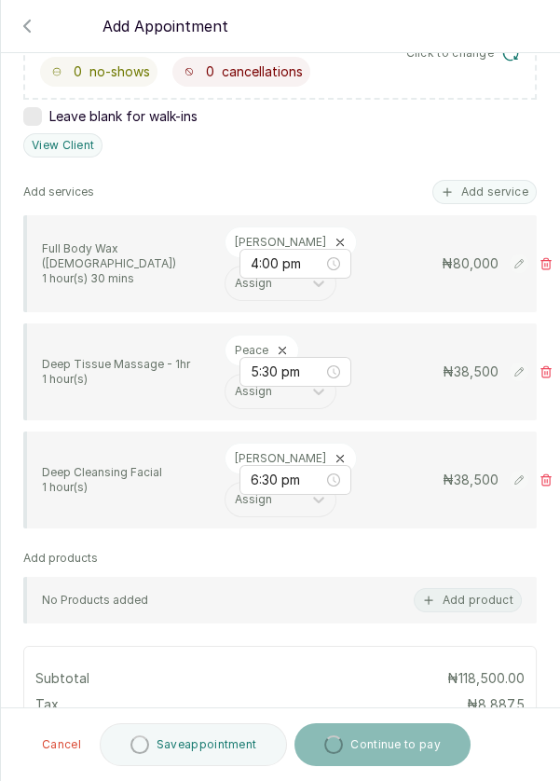
scroll to position [435, 0]
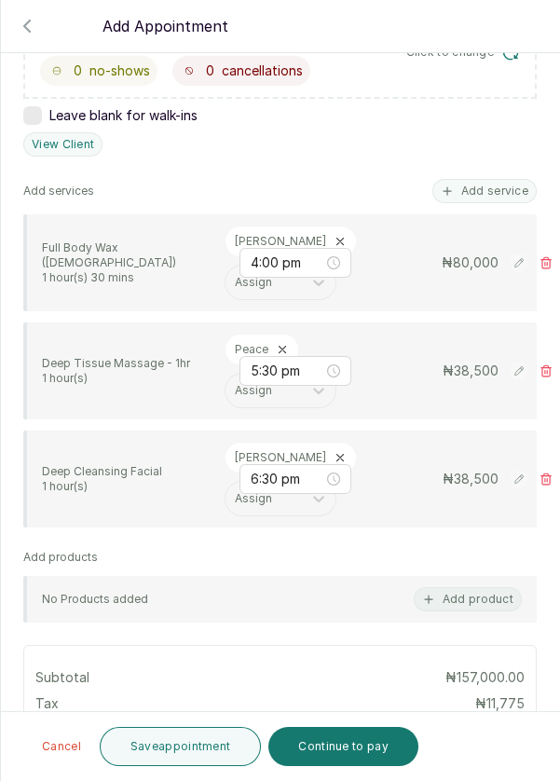
click at [183, 751] on button "Save appointment" at bounding box center [181, 746] width 162 height 39
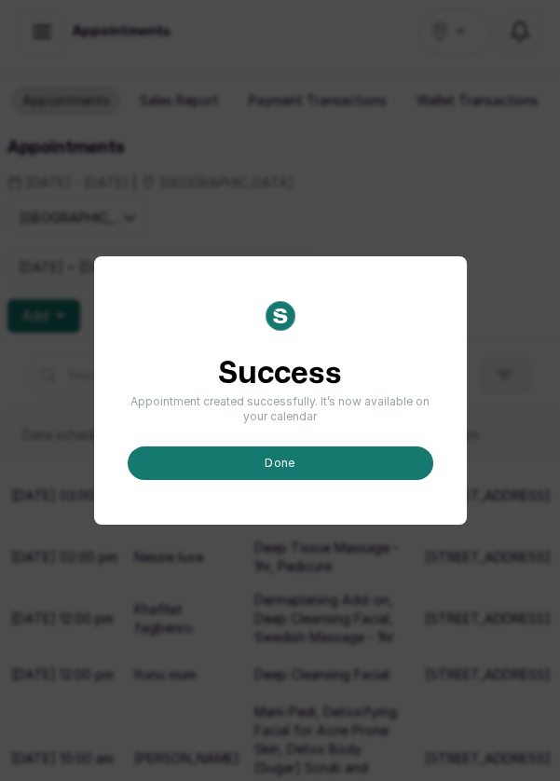
click at [292, 480] on button "done" at bounding box center [281, 463] width 306 height 34
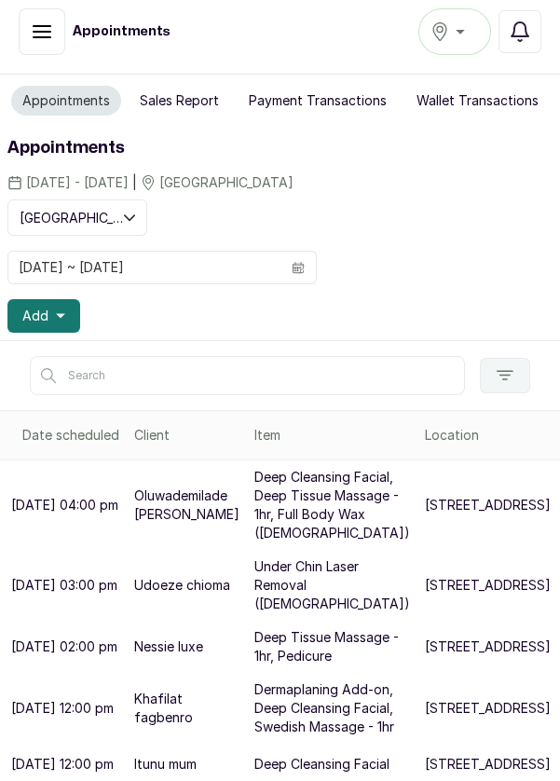
click at [72, 299] on button "Add" at bounding box center [43, 316] width 73 height 34
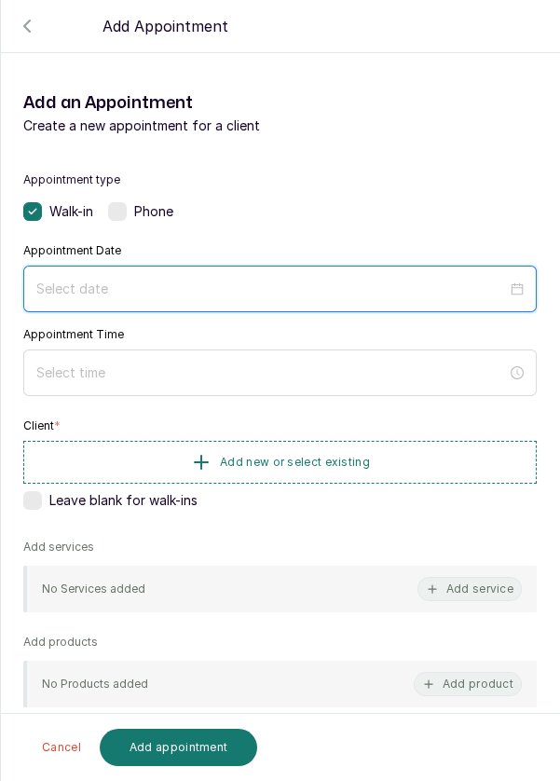
click at [188, 280] on input at bounding box center [271, 289] width 471 height 21
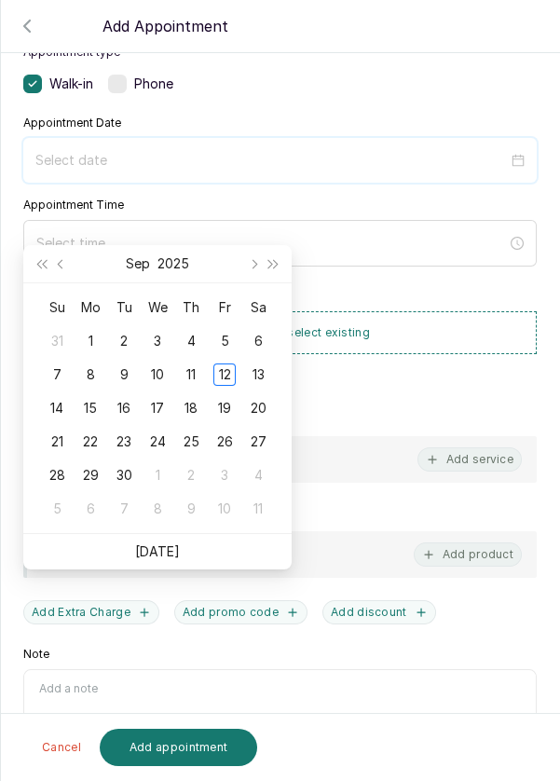
scroll to position [123, 0]
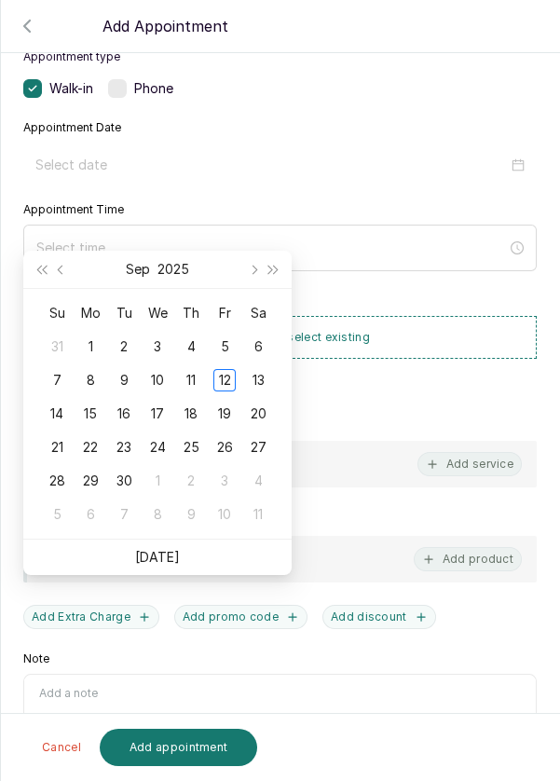
click at [260, 369] on div "13" at bounding box center [258, 380] width 22 height 22
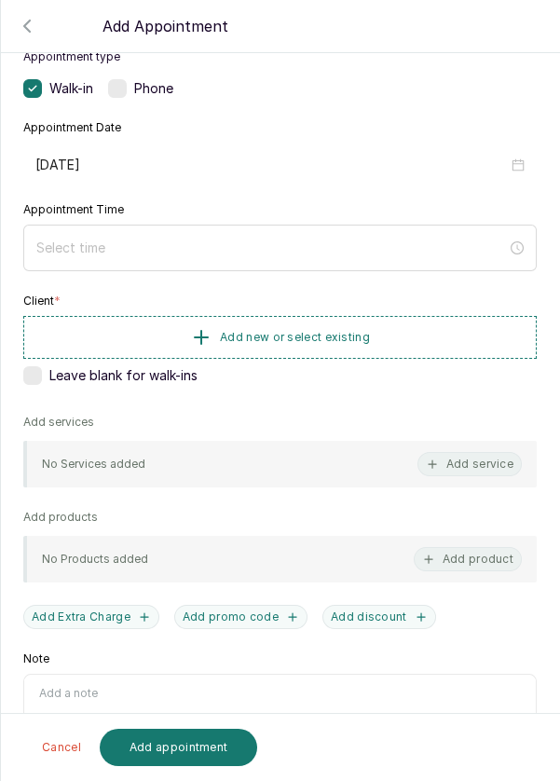
type input "2025/09/13"
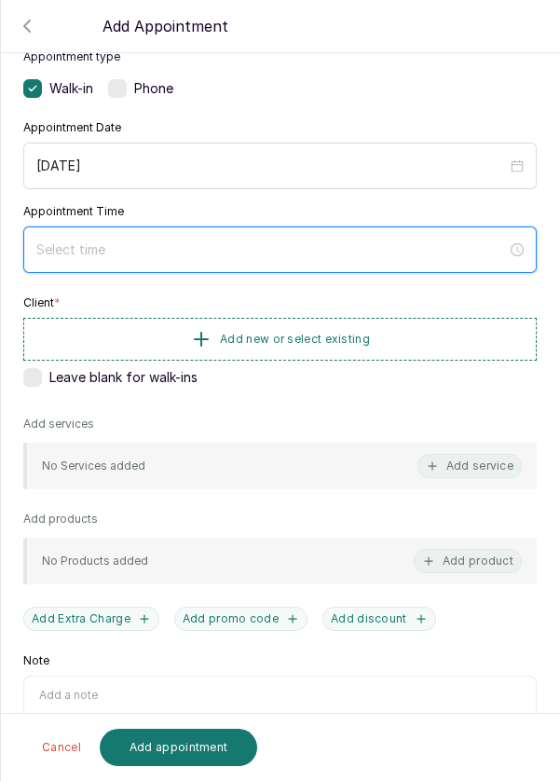
click at [215, 240] on input at bounding box center [271, 250] width 471 height 21
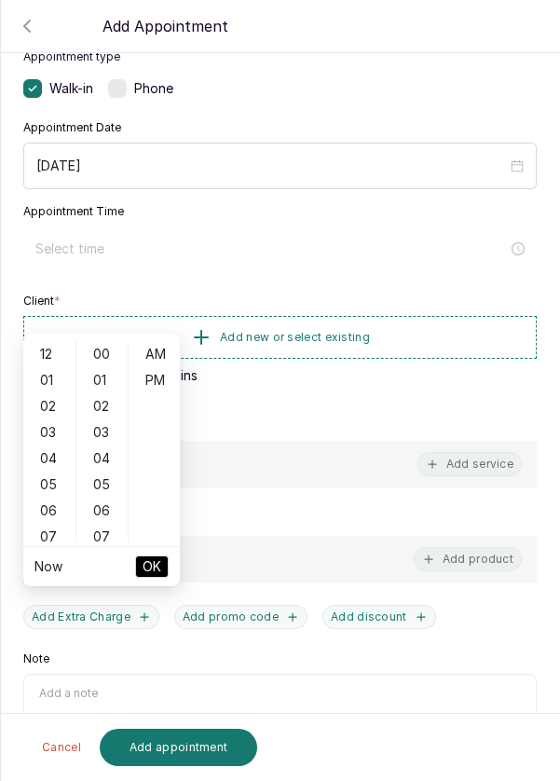
click at [47, 419] on div "03" at bounding box center [49, 432] width 45 height 26
click at [50, 446] on div "07" at bounding box center [49, 459] width 45 height 26
click at [163, 367] on div "PM" at bounding box center [154, 380] width 45 height 26
type input "7:00 pm"
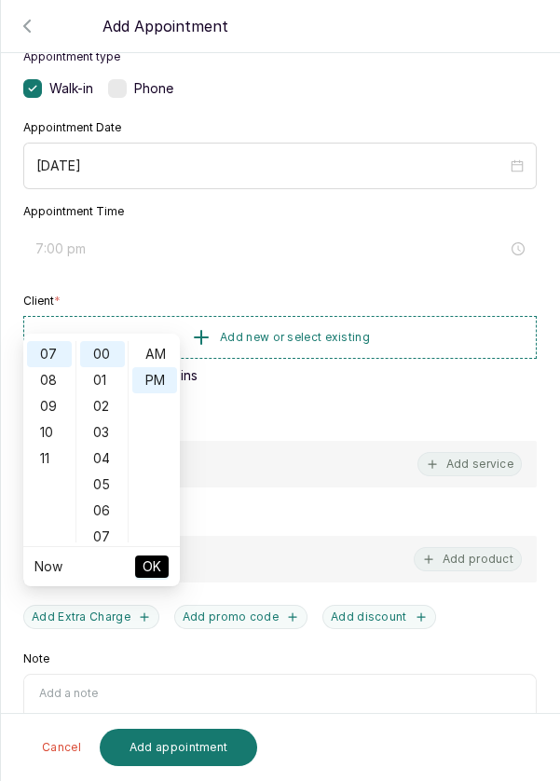
scroll to position [25, 0]
click at [166, 555] on button "OK" at bounding box center [152, 566] width 34 height 22
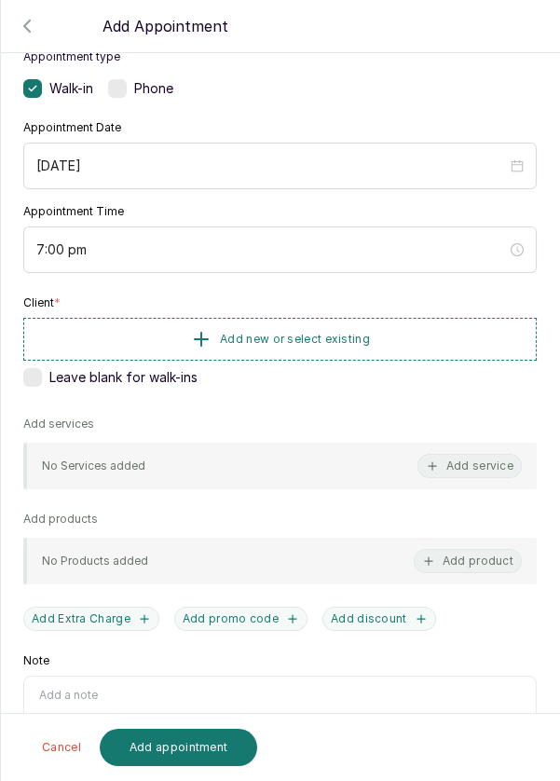
click at [419, 335] on button "Add new or select existing" at bounding box center [280, 339] width 514 height 43
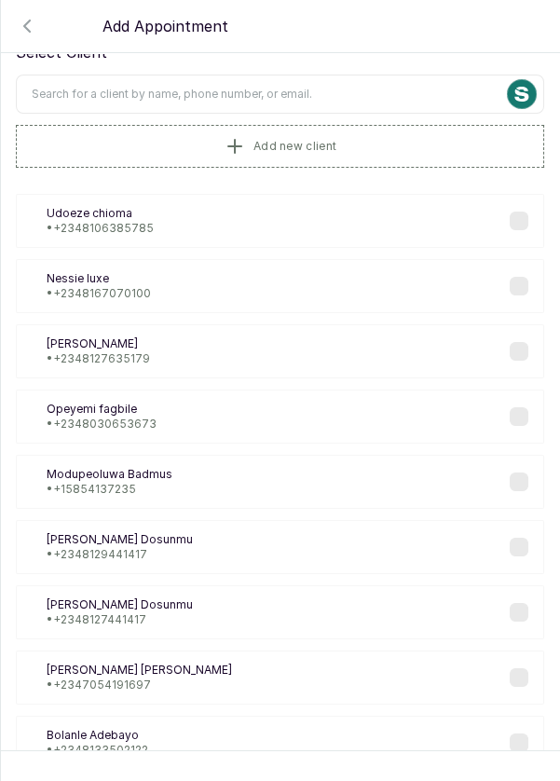
scroll to position [0, 0]
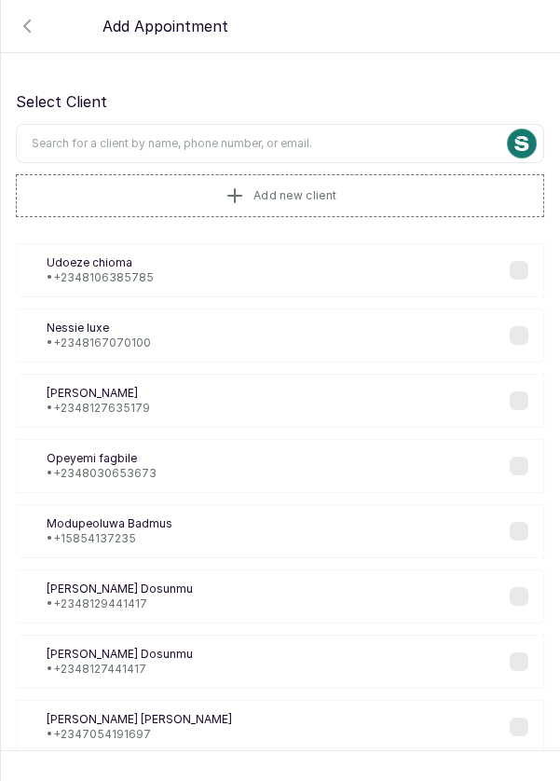
click at [363, 140] on input "text" at bounding box center [280, 143] width 528 height 39
type input "0905268"
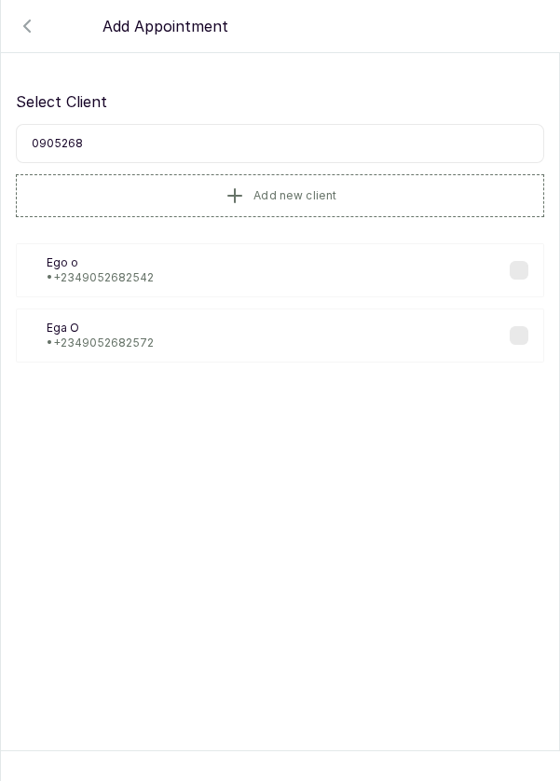
click at [220, 273] on div "Eo Ego o • +234 9052682542" at bounding box center [280, 270] width 528 height 54
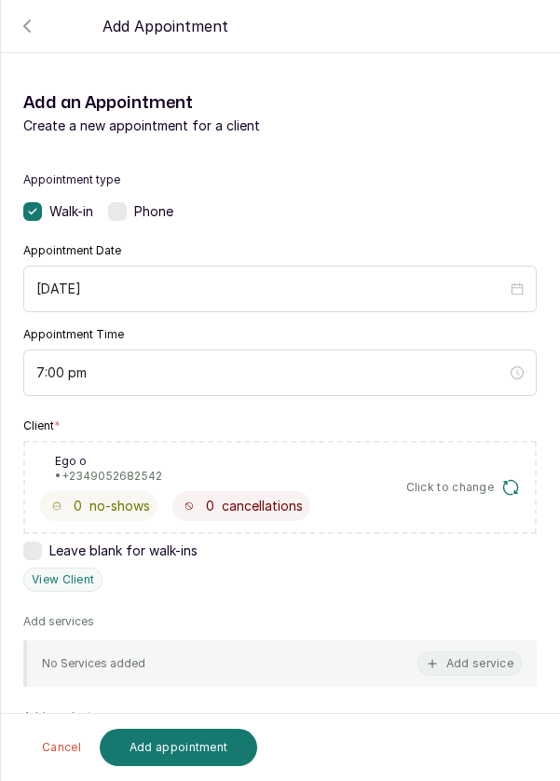
click at [516, 481] on icon "button" at bounding box center [510, 487] width 14 height 14
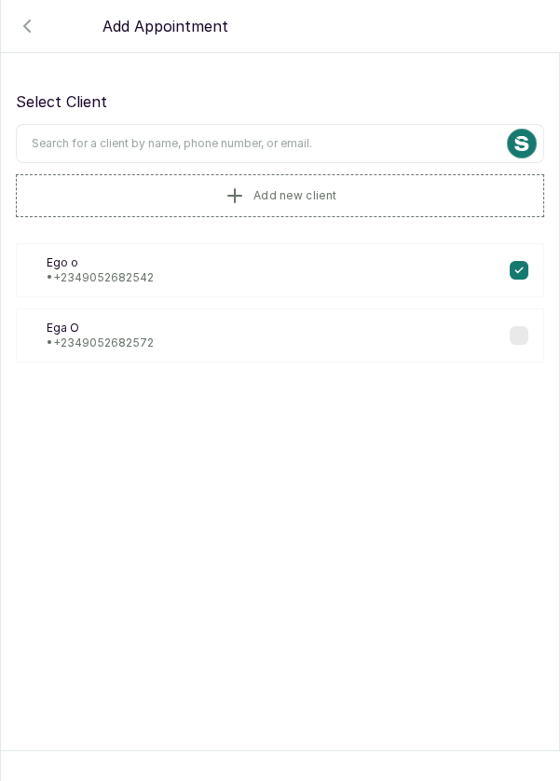
click at [140, 336] on p "• +234 9052682572" at bounding box center [100, 343] width 107 height 15
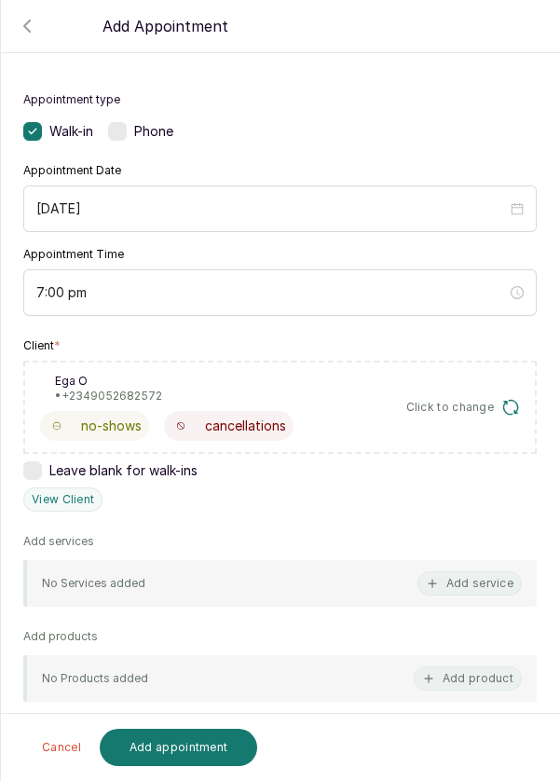
scroll to position [131, 0]
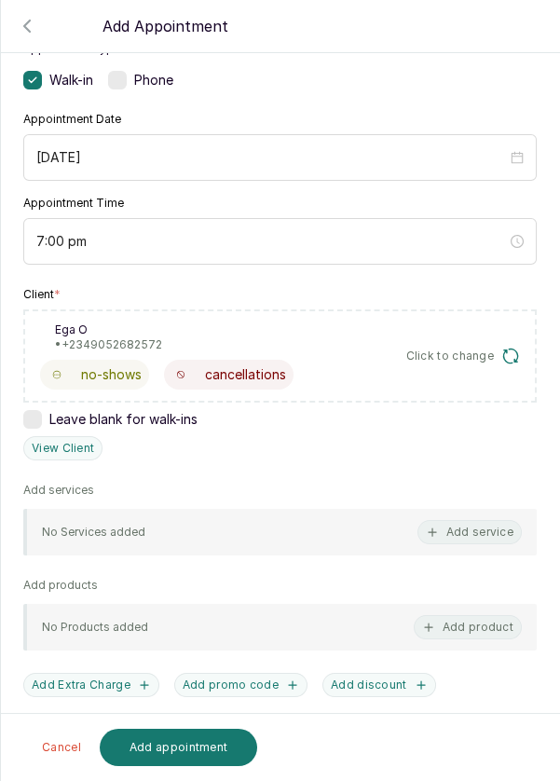
click at [489, 535] on button "Add service" at bounding box center [470, 532] width 104 height 24
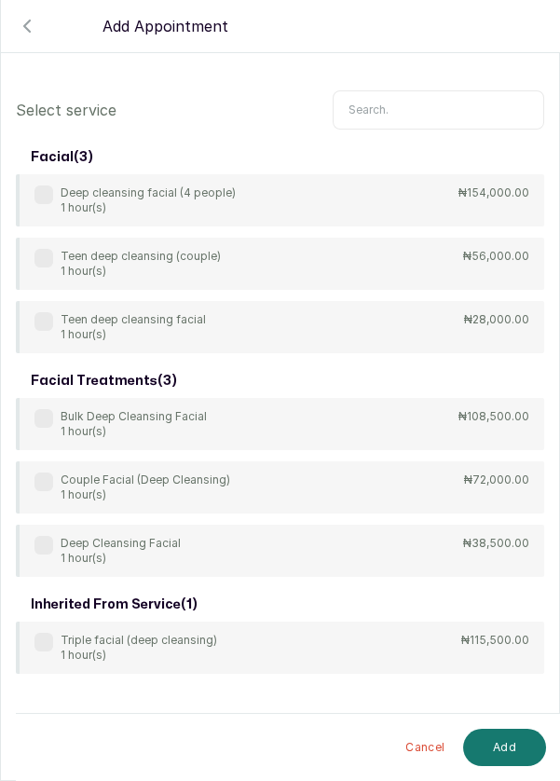
scroll to position [75, 0]
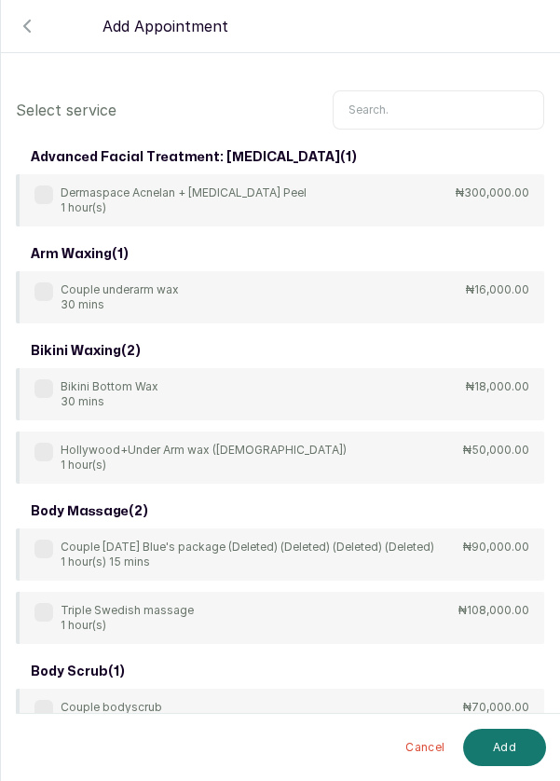
click at [410, 103] on input "text" at bounding box center [439, 109] width 212 height 39
type input "C"
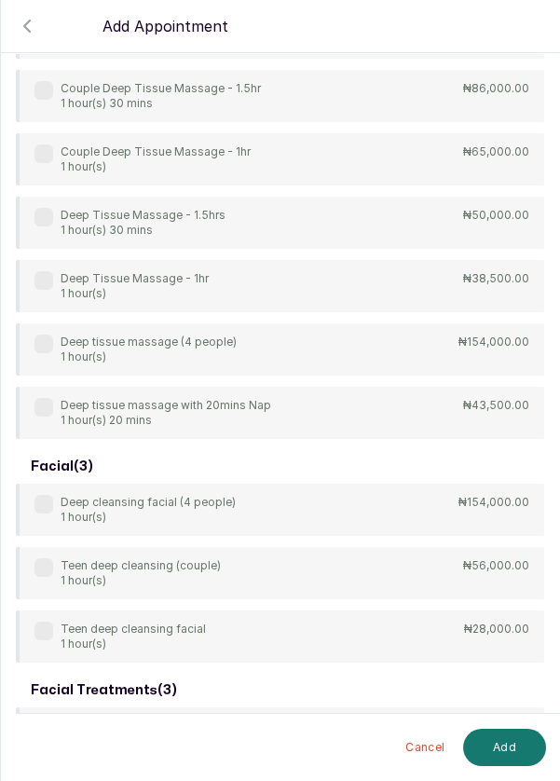
scroll to position [297, 0]
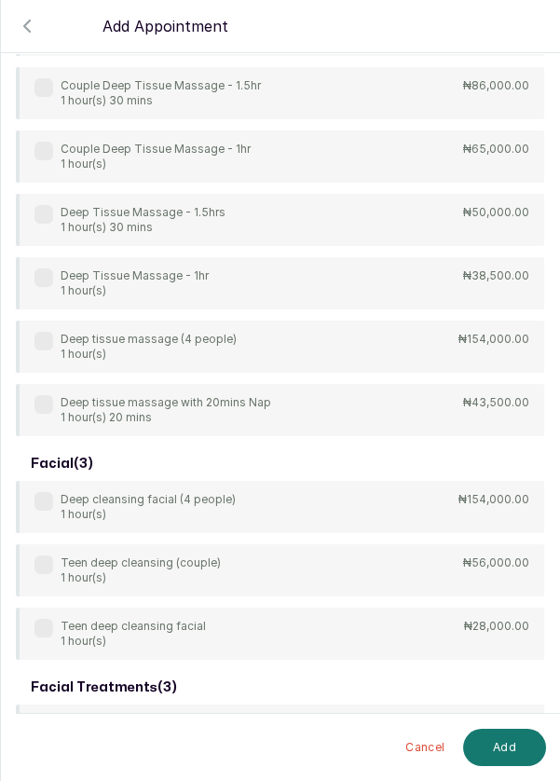
type input "Deep"
click at [48, 274] on label at bounding box center [43, 277] width 19 height 19
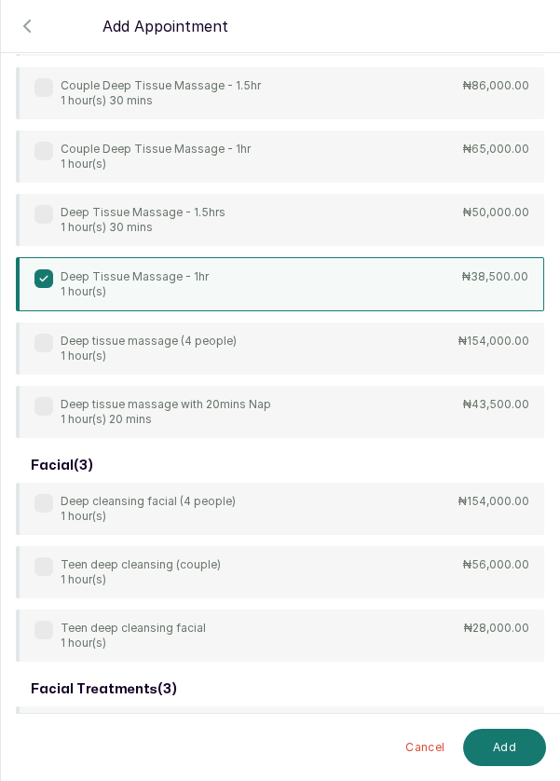
click at [502, 750] on button "Add" at bounding box center [504, 747] width 83 height 37
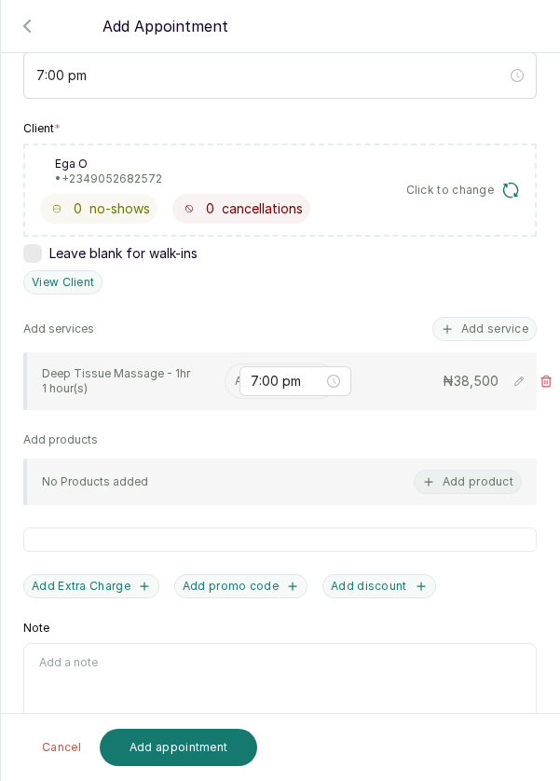
scroll to position [292, 0]
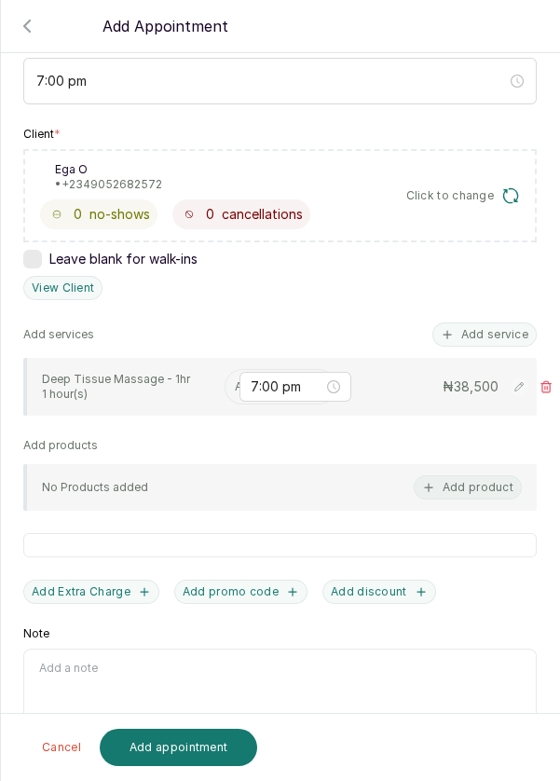
click at [236, 382] on input "text" at bounding box center [236, 386] width 3 height 13
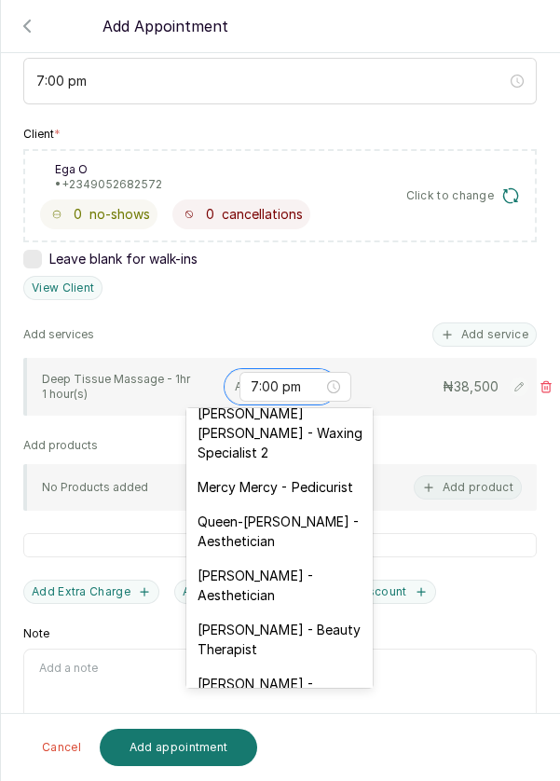
scroll to position [341, 0]
click at [308, 427] on div "Mary Archibong Edet - Waxing Specialist 2" at bounding box center [279, 432] width 186 height 74
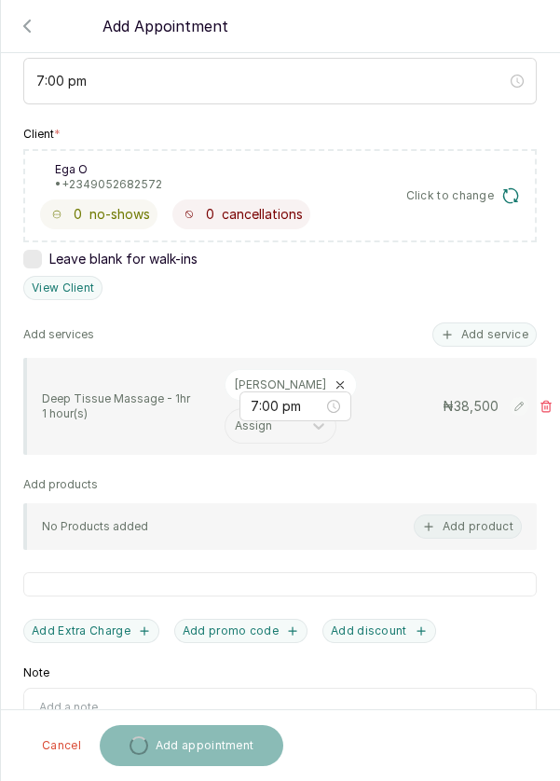
click at [490, 330] on button "Add service" at bounding box center [484, 334] width 104 height 24
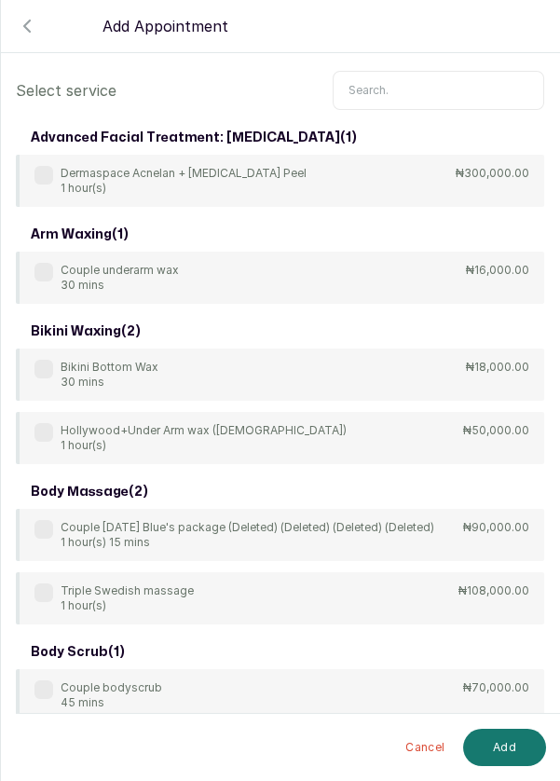
scroll to position [24, 0]
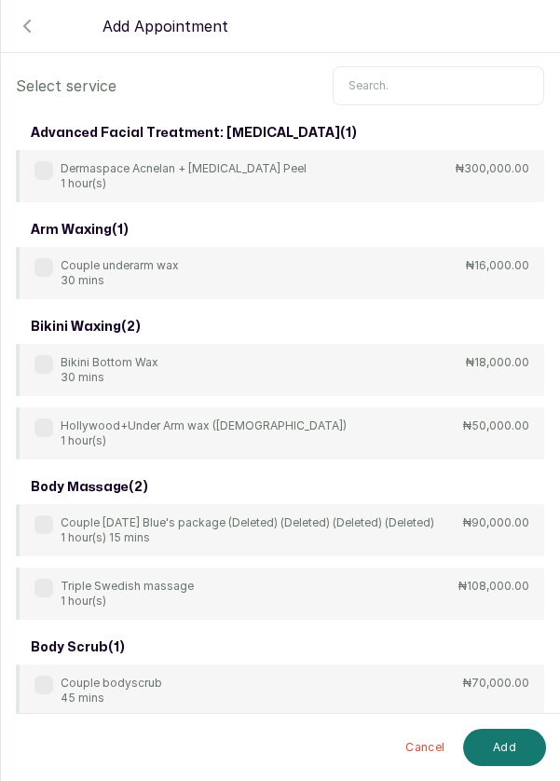
click at [418, 80] on input "text" at bounding box center [439, 85] width 212 height 39
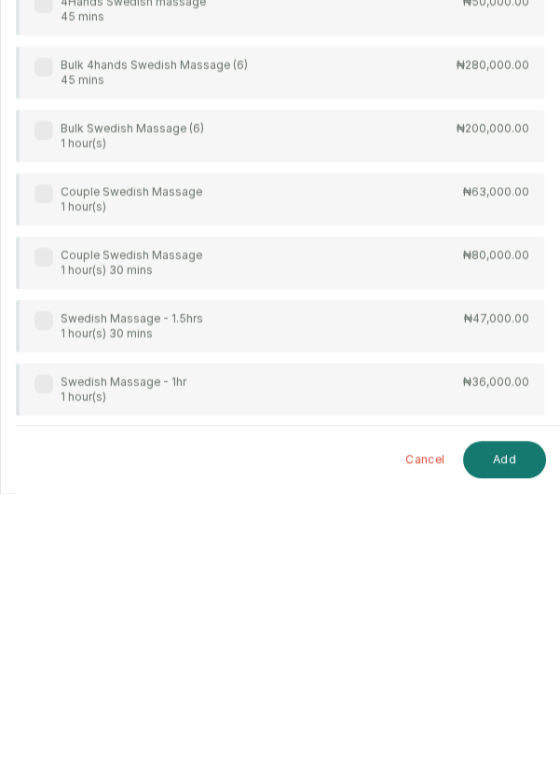
scroll to position [70, 0]
type input "Swedish"
click at [58, 663] on div "Swedish Massage - 1hr 1 hour(s)" at bounding box center [110, 678] width 152 height 30
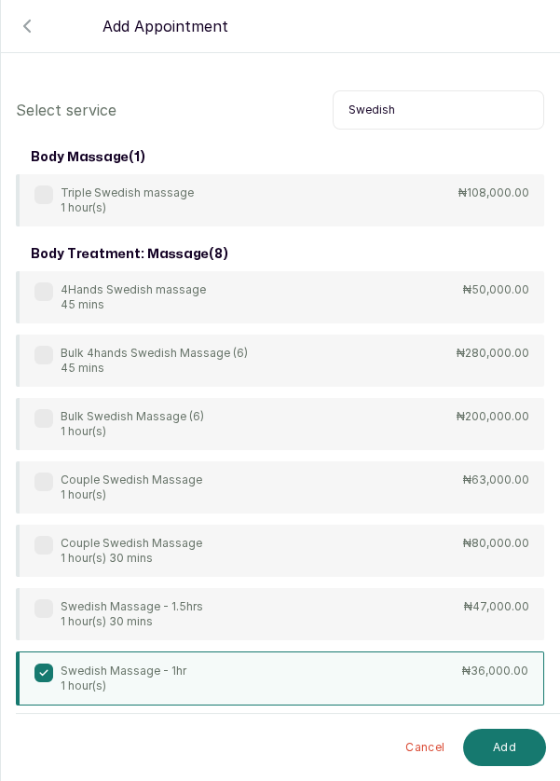
click at [503, 757] on button "Add" at bounding box center [504, 747] width 83 height 37
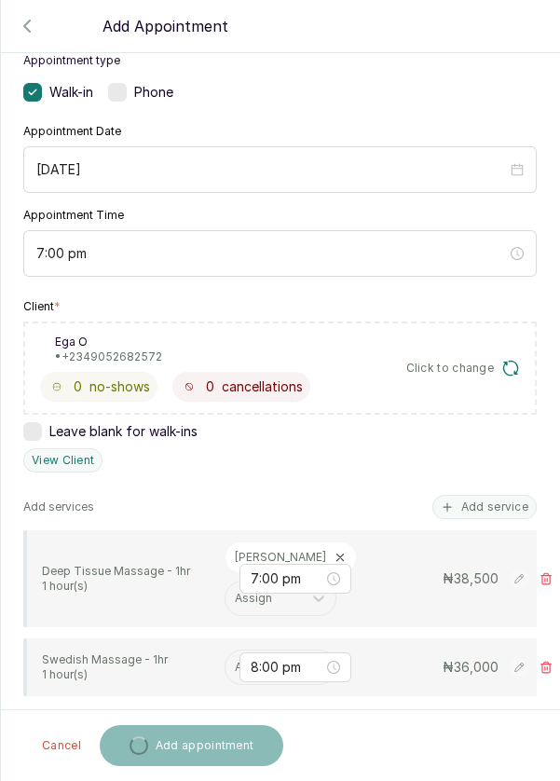
scroll to position [184, 0]
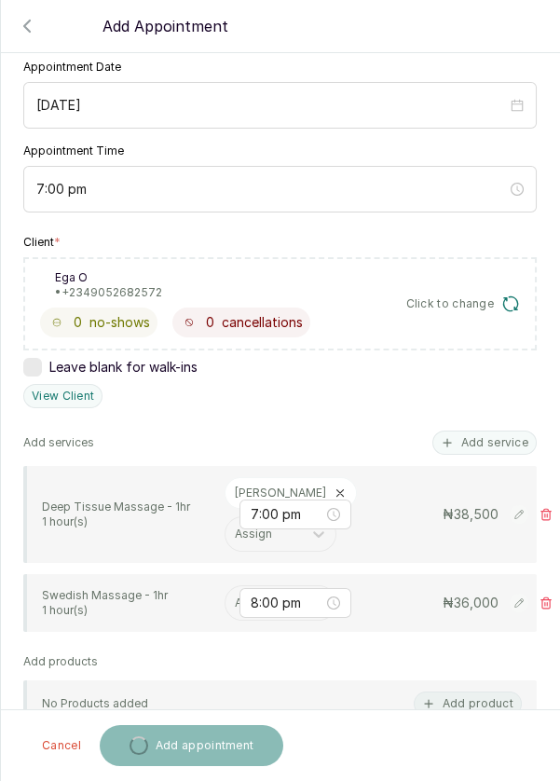
click at [236, 596] on input "text" at bounding box center [236, 602] width 3 height 13
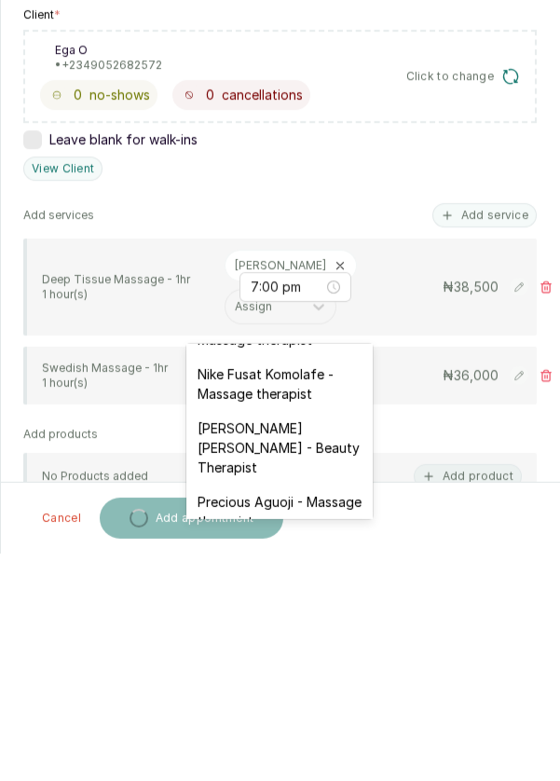
scroll to position [692, 0]
click at [271, 644] on div "Edna Kelvin - Beauty Therapist" at bounding box center [279, 676] width 186 height 74
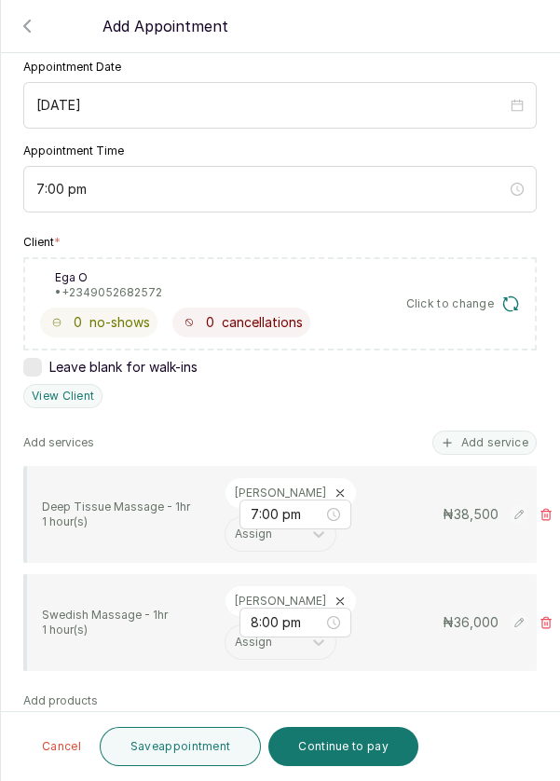
click at [489, 431] on button "Add service" at bounding box center [484, 443] width 104 height 24
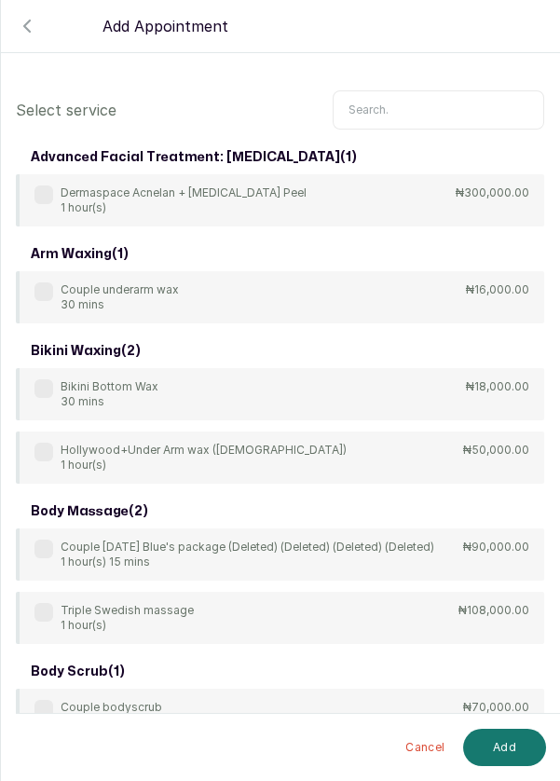
scroll to position [0, 0]
click at [407, 103] on input "text" at bounding box center [439, 109] width 212 height 39
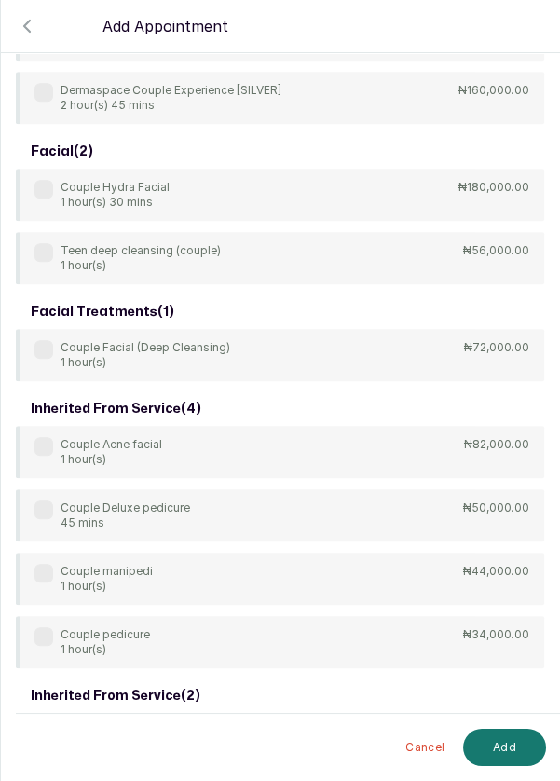
scroll to position [1528, 0]
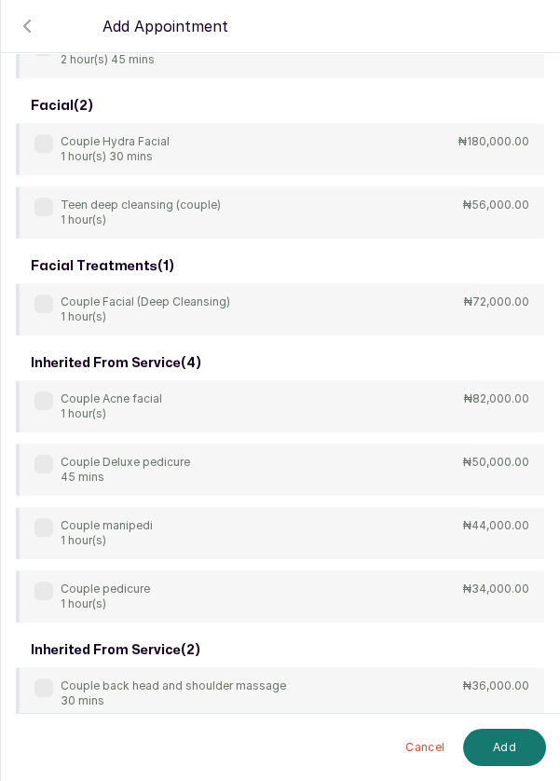
type input "Couplep"
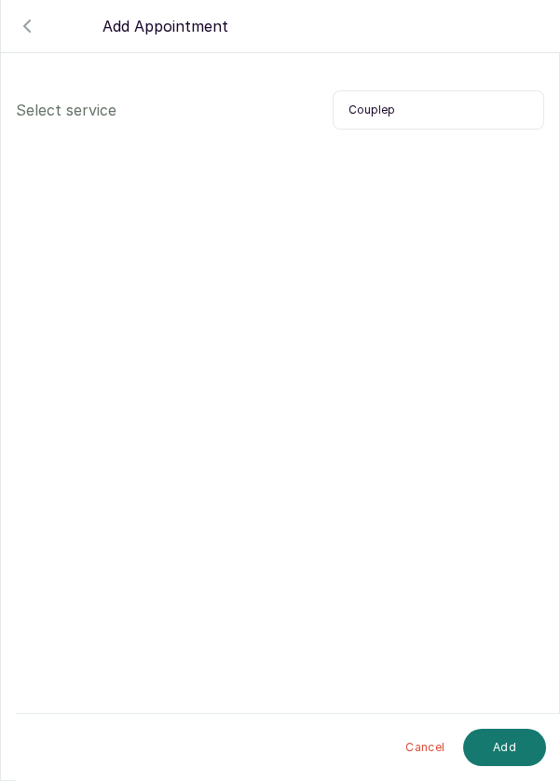
scroll to position [0, 0]
click at [26, 25] on icon "button" at bounding box center [27, 26] width 22 height 22
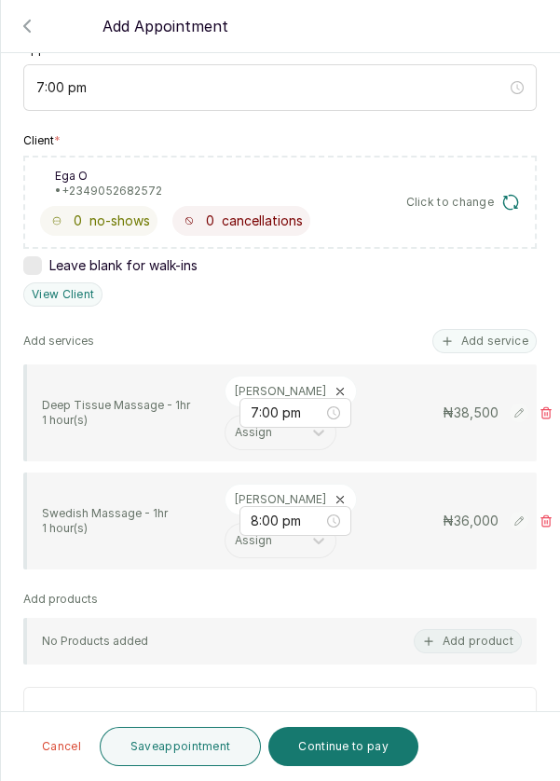
scroll to position [297, 0]
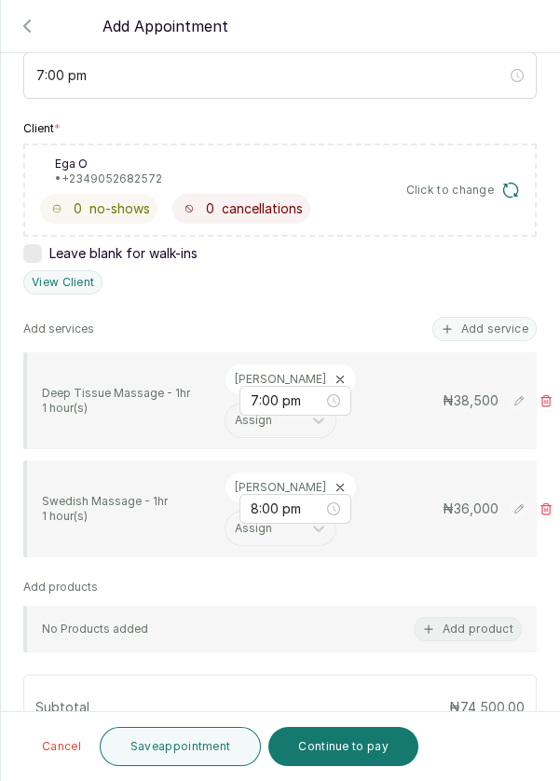
click at [486, 329] on button "Add service" at bounding box center [484, 329] width 104 height 24
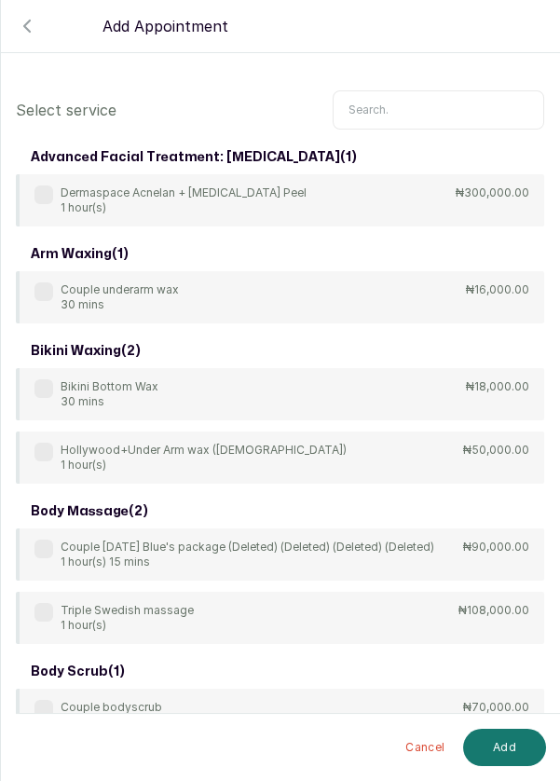
scroll to position [9, 0]
click at [423, 152] on div "advanced facial treatment: chemical peel ( 1 )" at bounding box center [280, 158] width 528 height 34
click at [410, 101] on input "text" at bounding box center [439, 109] width 212 height 39
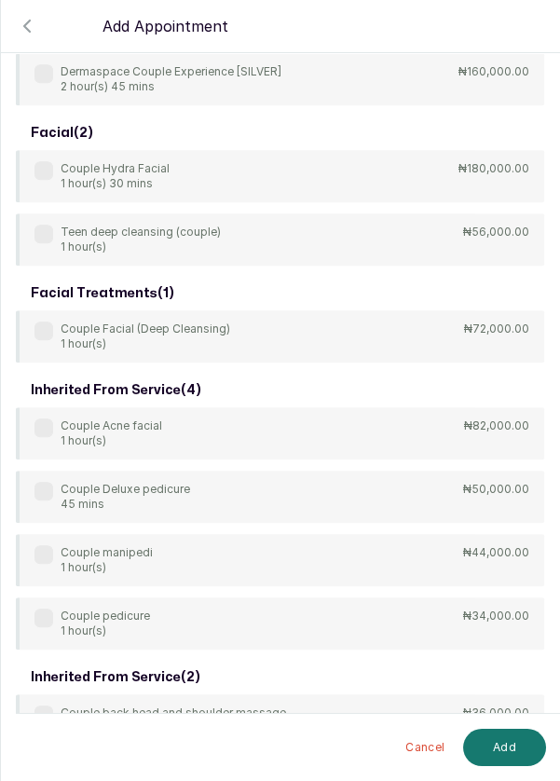
scroll to position [1528, 0]
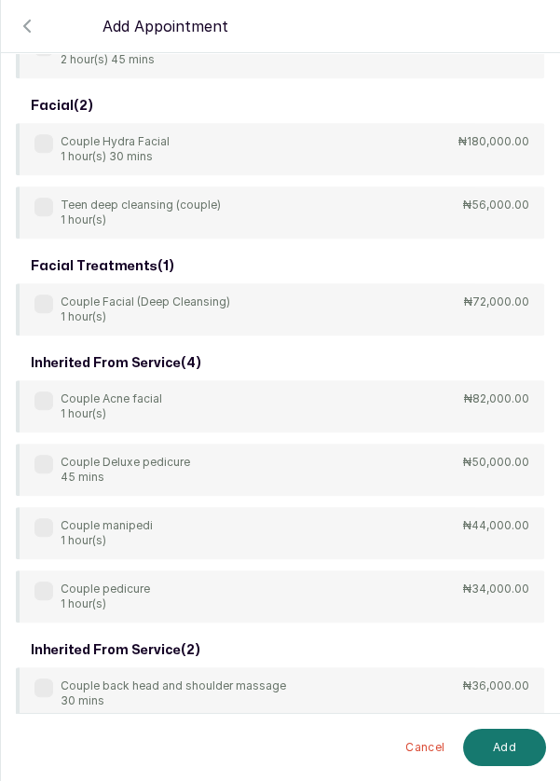
type input "Couple"
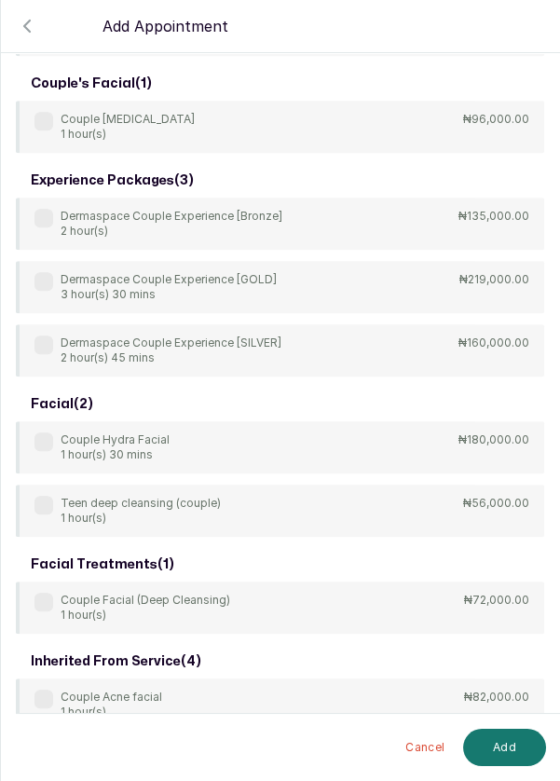
scroll to position [1529, 0]
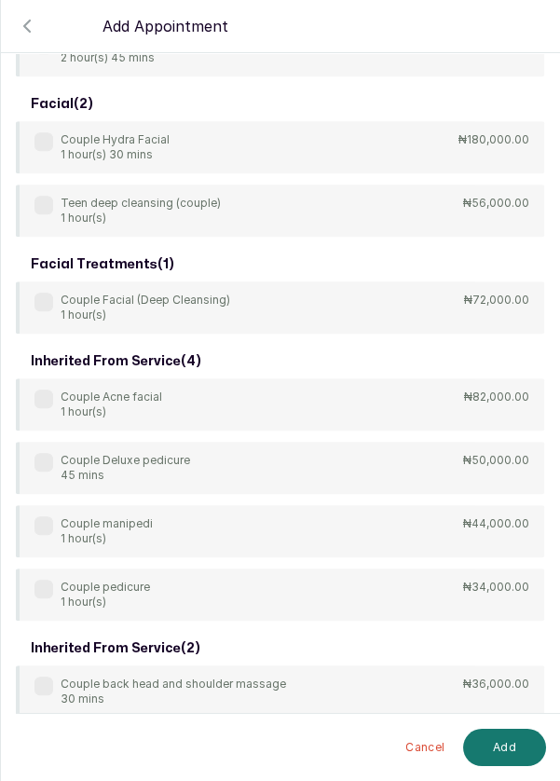
click at [51, 301] on label at bounding box center [43, 302] width 19 height 19
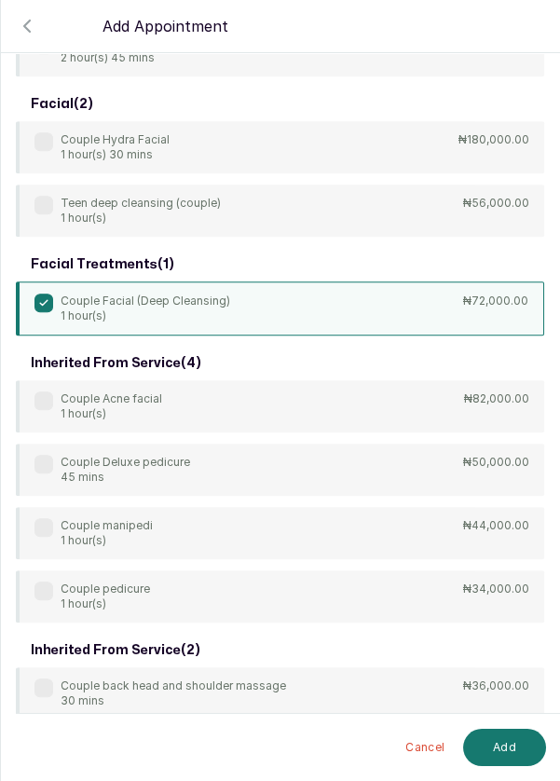
click at [514, 757] on button "Add" at bounding box center [504, 747] width 83 height 37
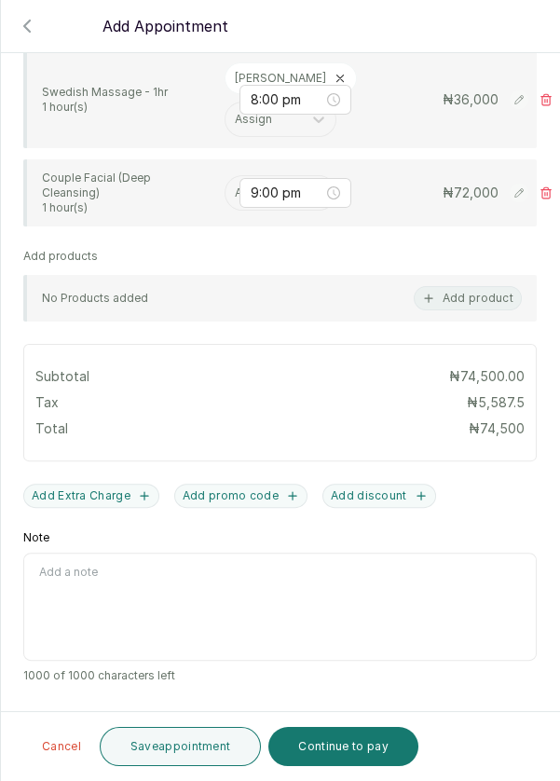
scroll to position [601, 0]
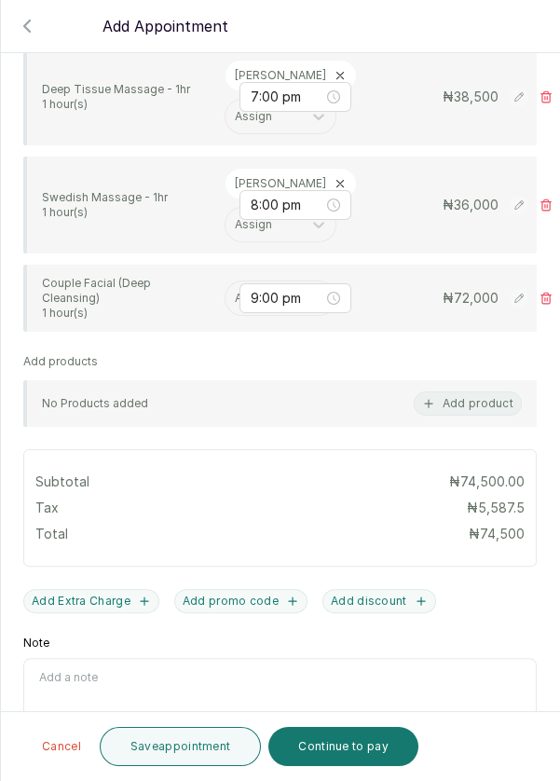
click at [235, 292] on input "text" at bounding box center [236, 298] width 3 height 13
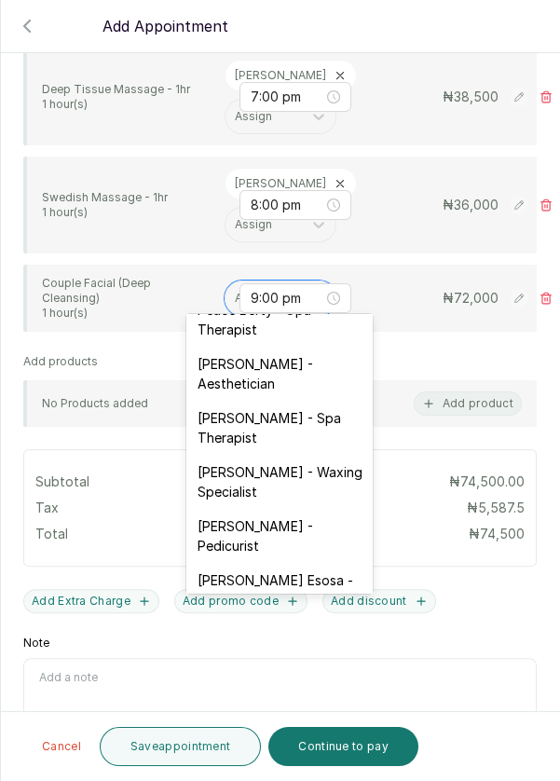
scroll to position [28, 0]
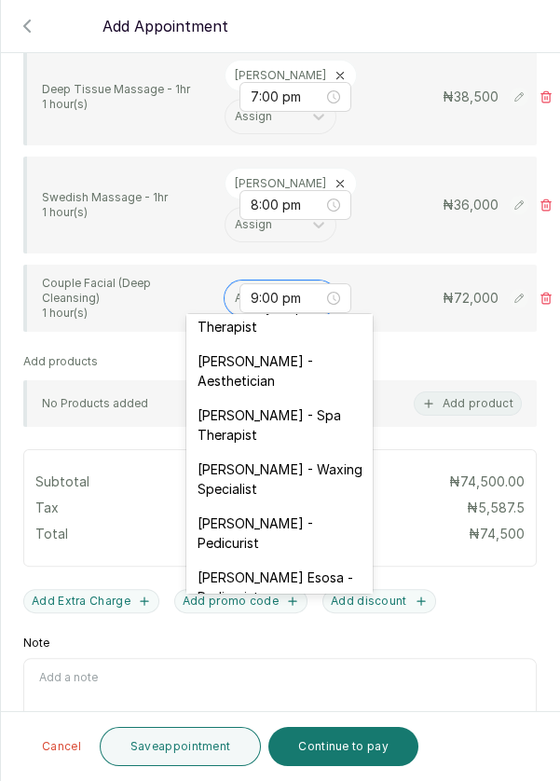
click at [310, 371] on div "Rosemary Amuche - Aesthetician" at bounding box center [279, 371] width 186 height 54
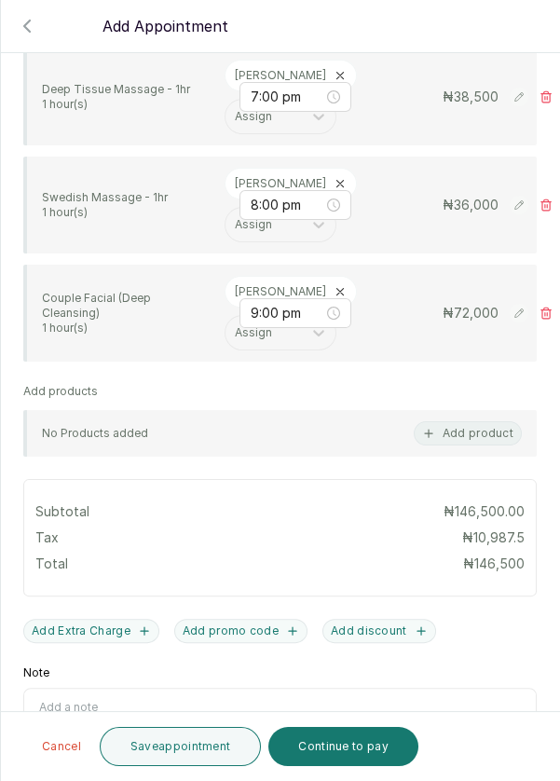
click at [337, 289] on icon at bounding box center [340, 292] width 7 height 7
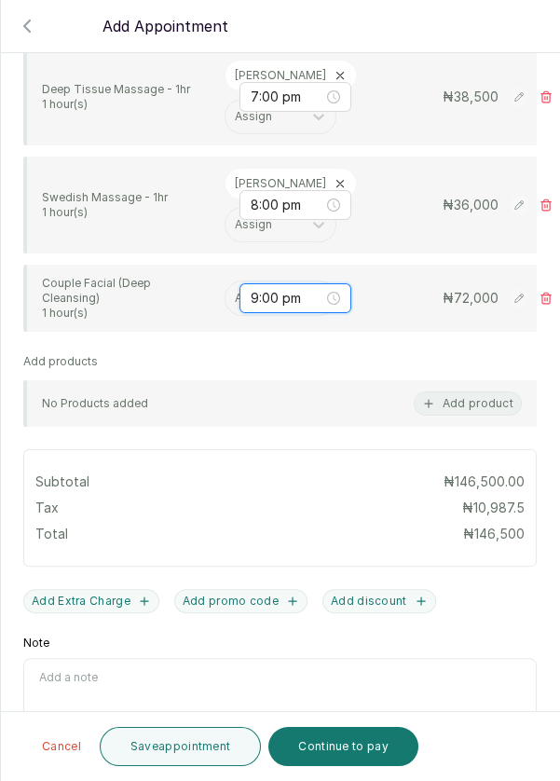
click at [253, 288] on input "9:00 pm" at bounding box center [287, 298] width 73 height 21
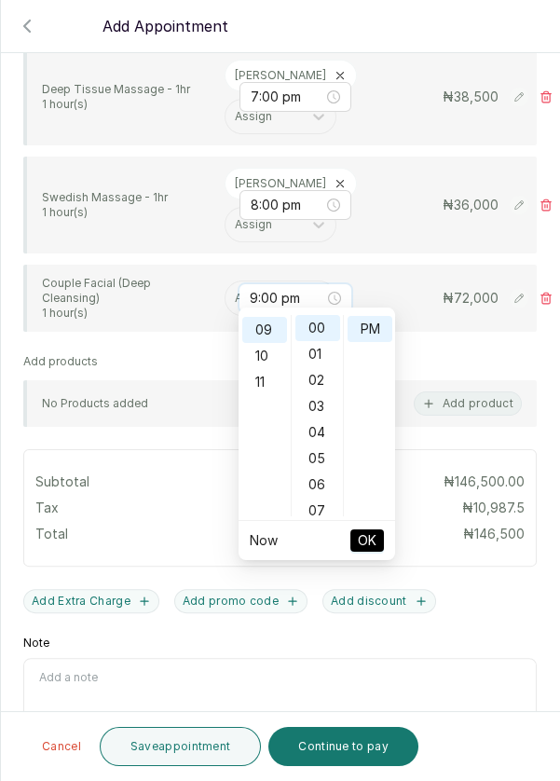
scroll to position [234, 0]
click at [235, 292] on input "text" at bounding box center [236, 298] width 3 height 13
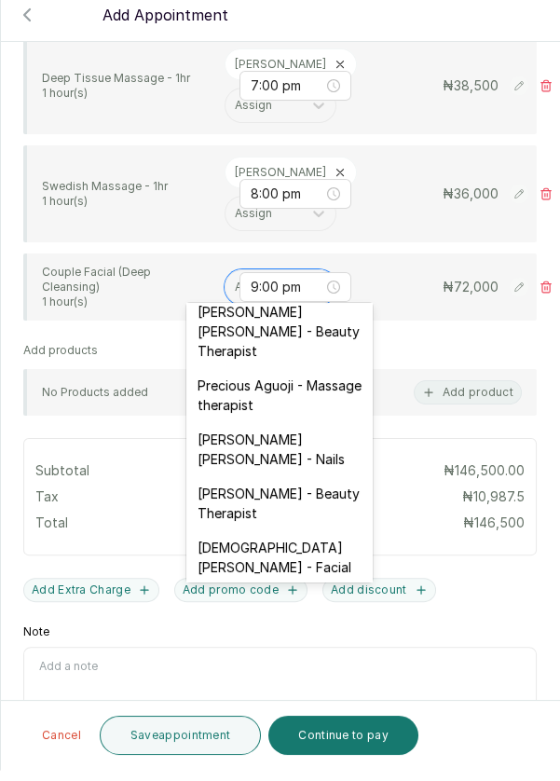
scroll to position [9, 0]
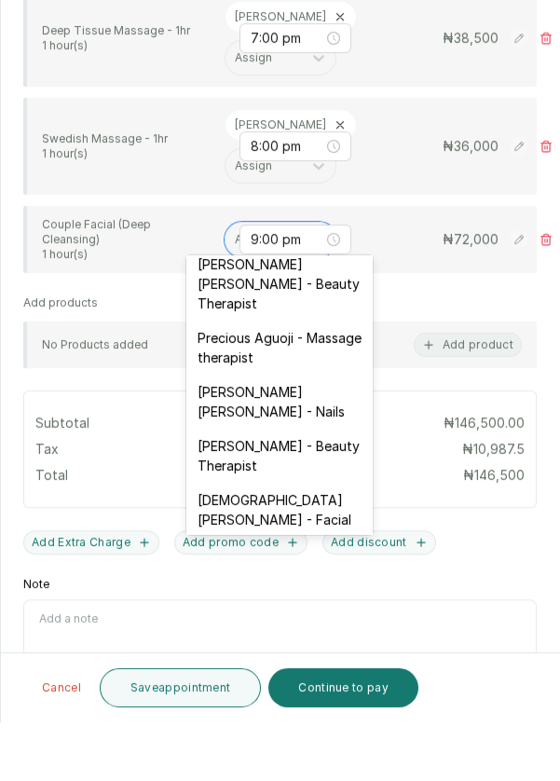
click at [328, 542] on div "Christiana Aluku - Facial" at bounding box center [279, 569] width 186 height 54
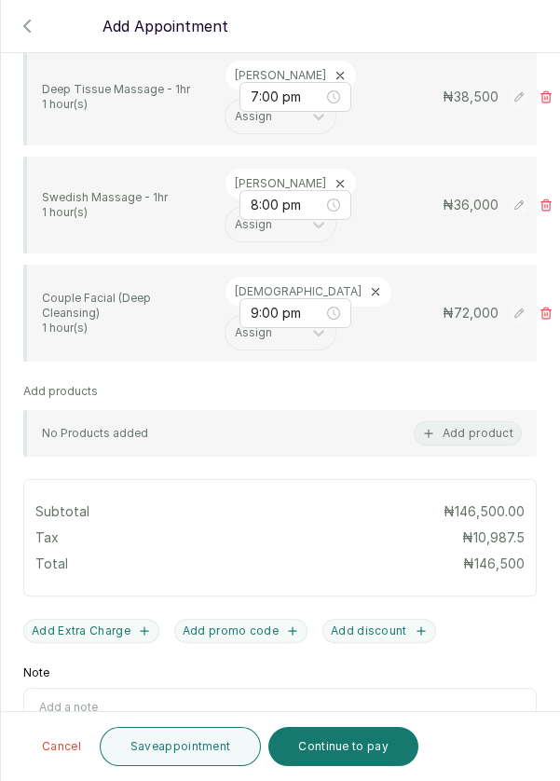
click at [186, 757] on button "Save appointment" at bounding box center [181, 746] width 162 height 39
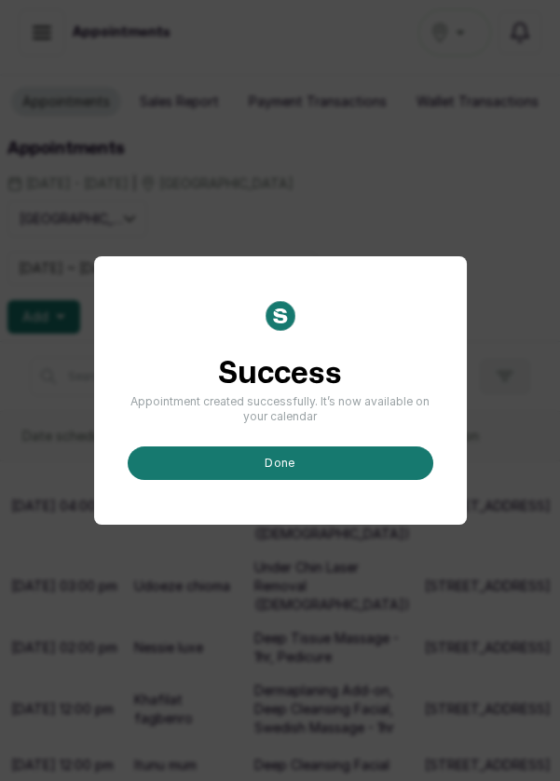
click at [295, 480] on button "done" at bounding box center [281, 463] width 306 height 34
